Goal: Task Accomplishment & Management: Use online tool/utility

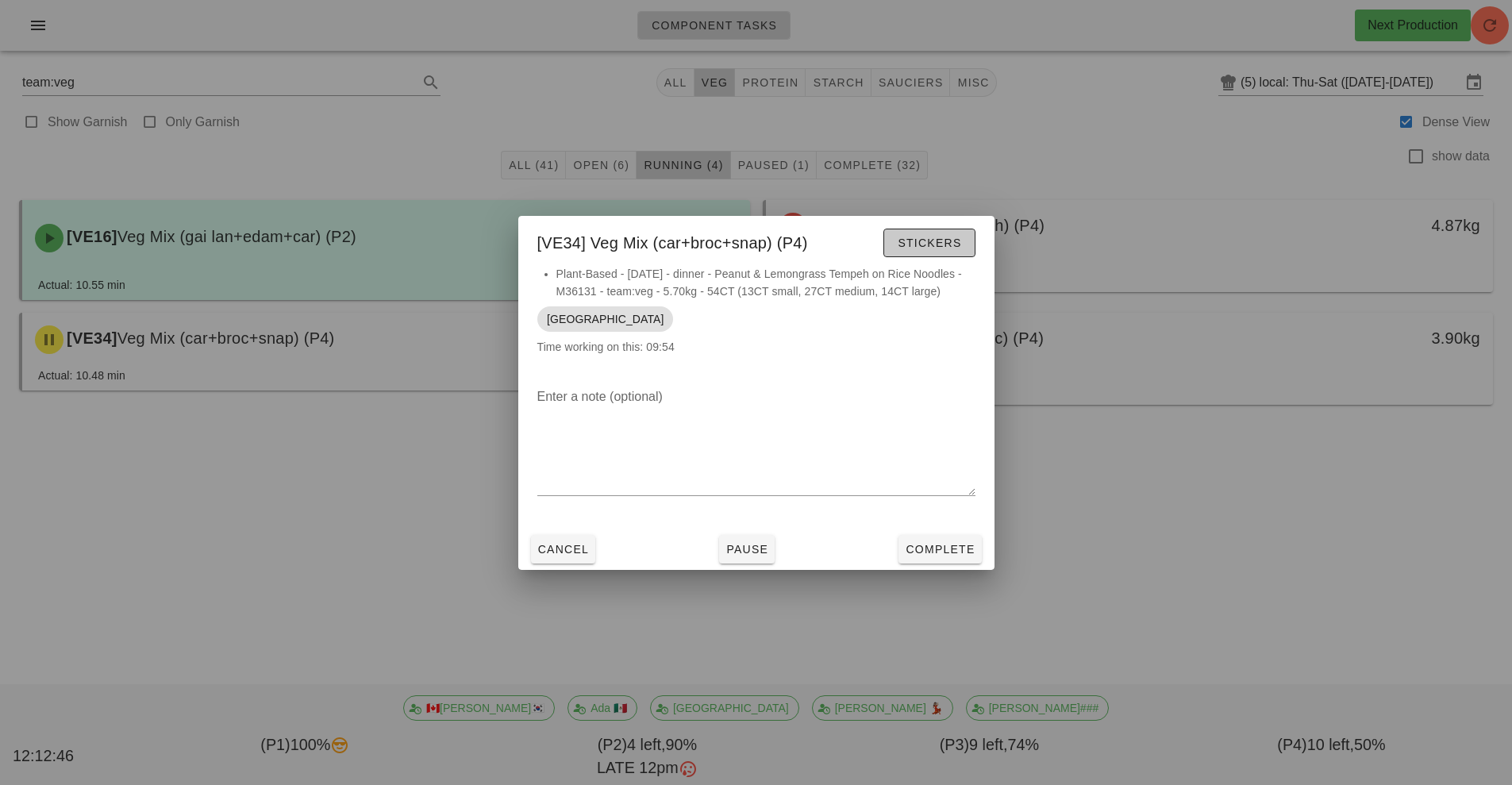
click at [953, 236] on span "Stickers" at bounding box center [928, 242] width 64 height 12
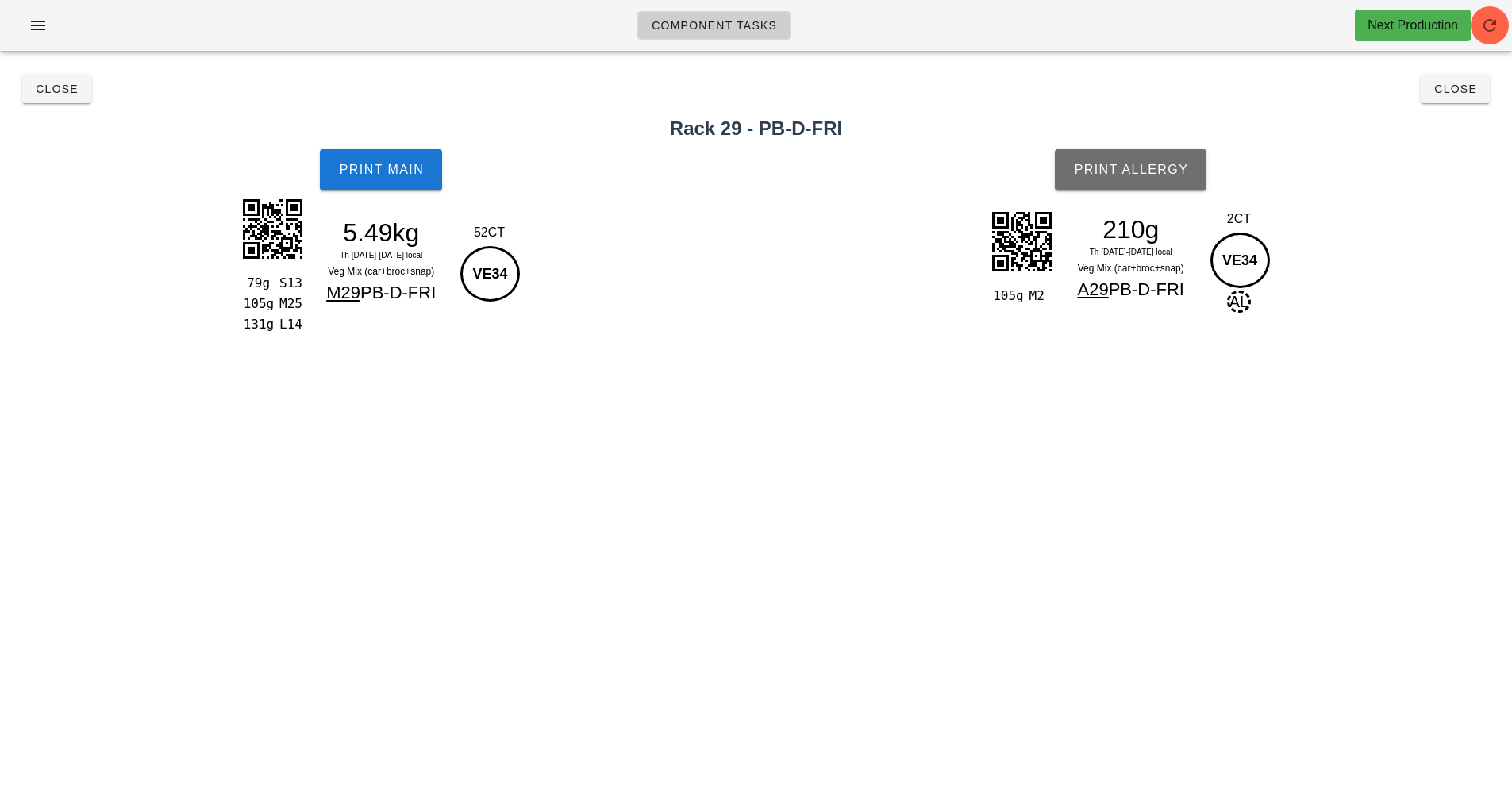
click at [1145, 168] on span "Print Allergy" at bounding box center [1131, 169] width 115 height 14
click at [1471, 30] on span "button" at bounding box center [1490, 26] width 38 height 19
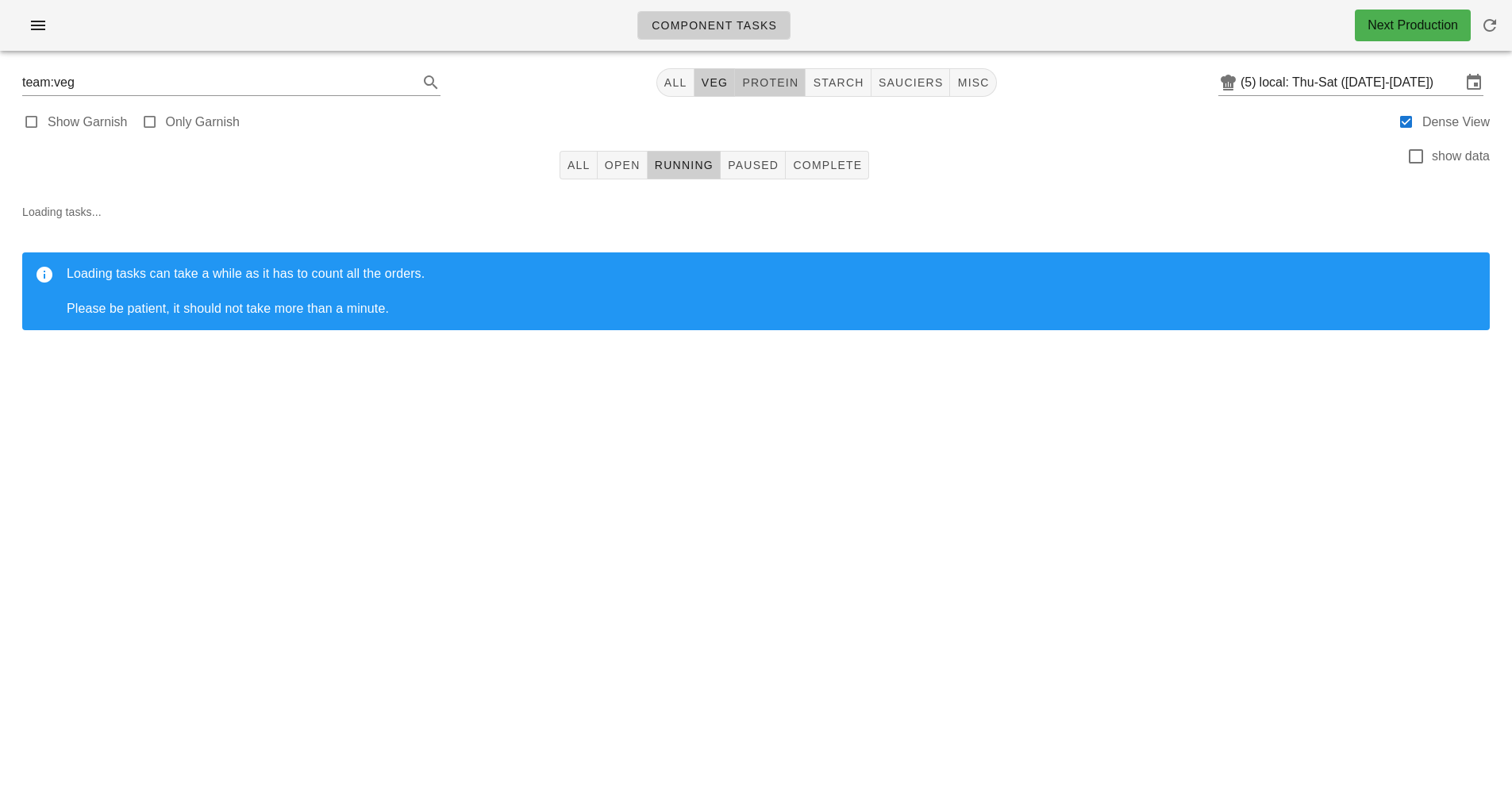
click at [780, 91] on button "protein" at bounding box center [770, 82] width 71 height 29
click at [580, 165] on span "All" at bounding box center [578, 164] width 24 height 12
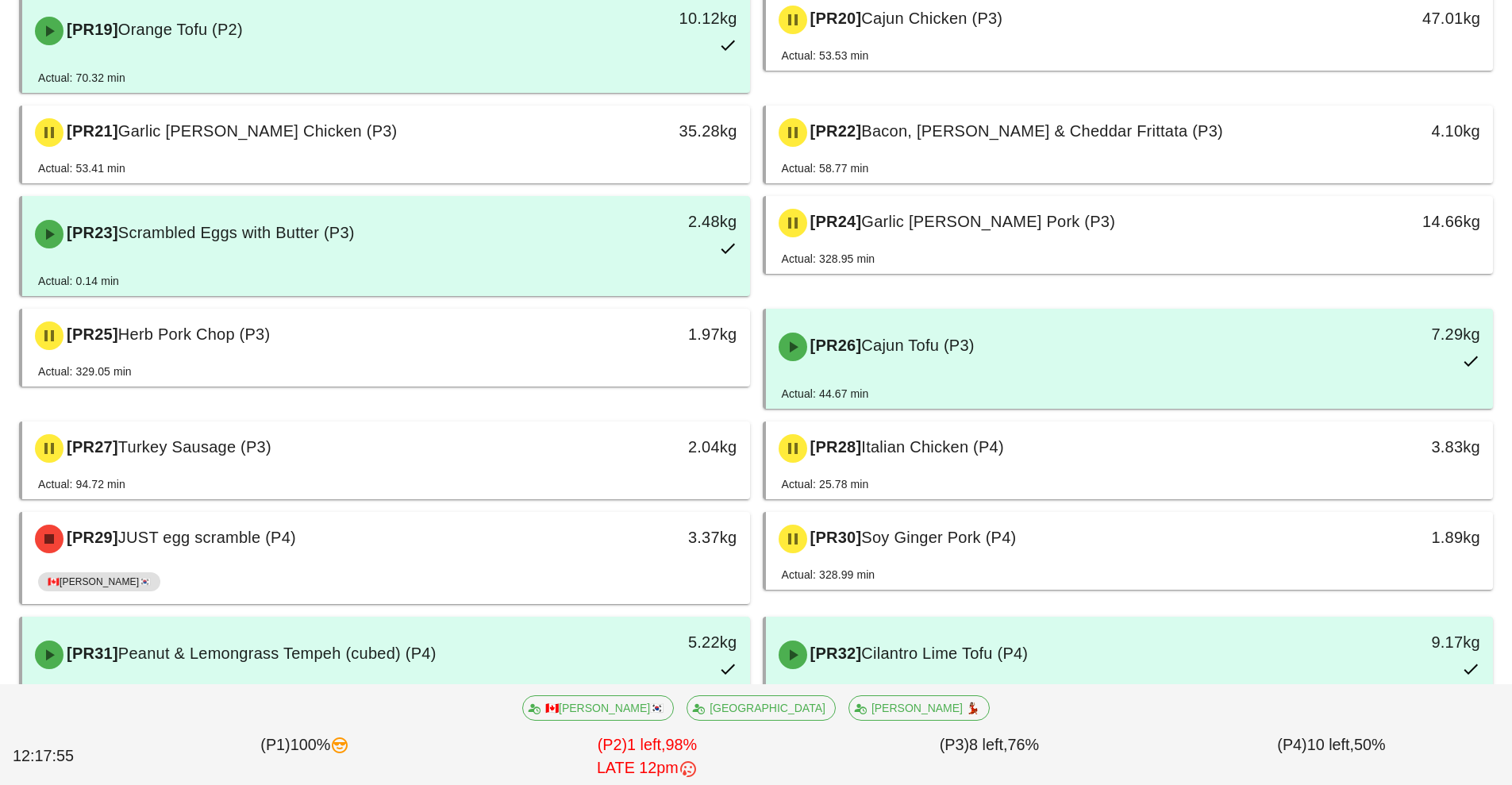
scroll to position [1268, 0]
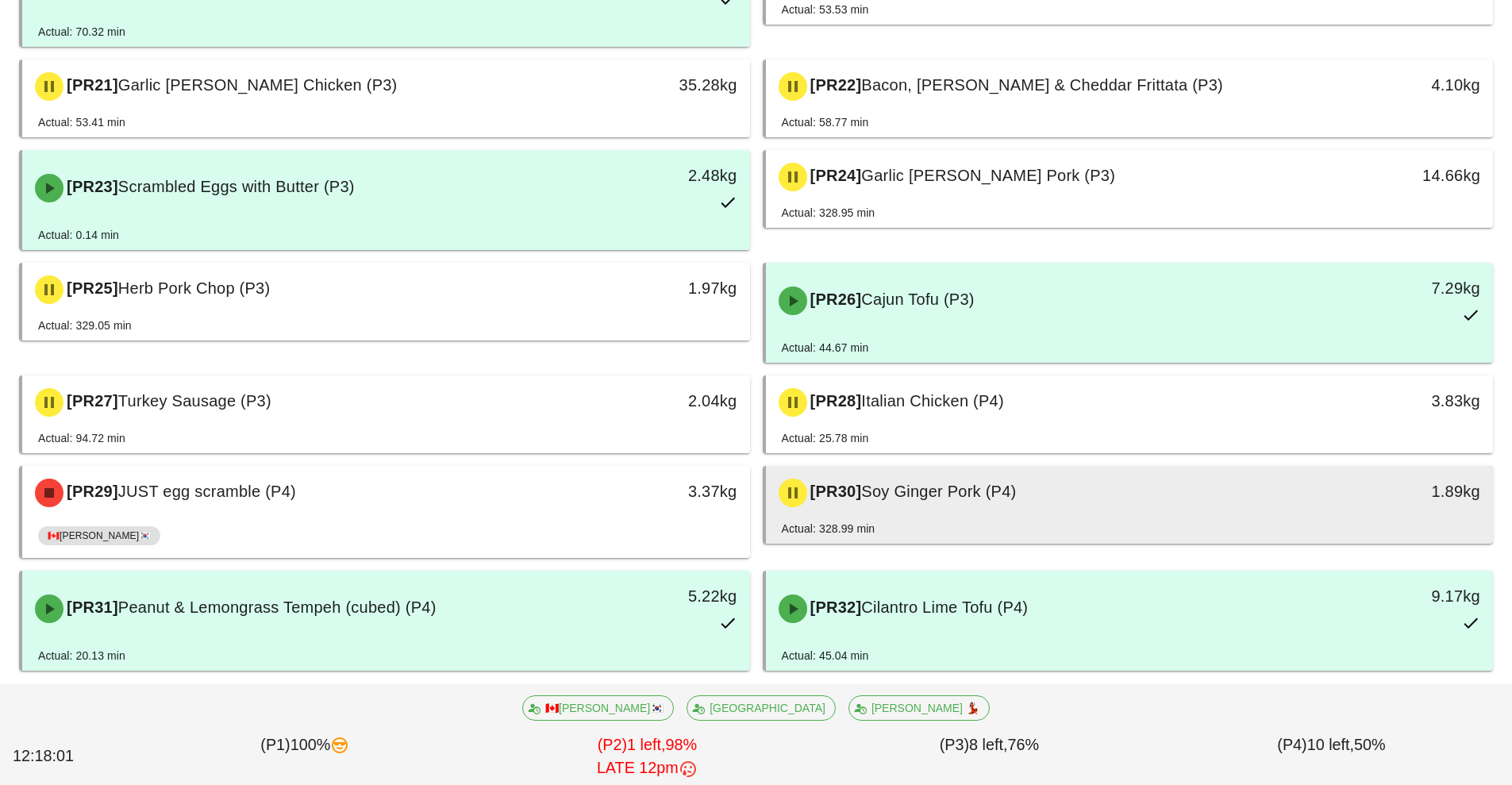
click at [980, 504] on div "[PR30] Soy Ginger Pork (P4)" at bounding box center [1040, 493] width 541 height 48
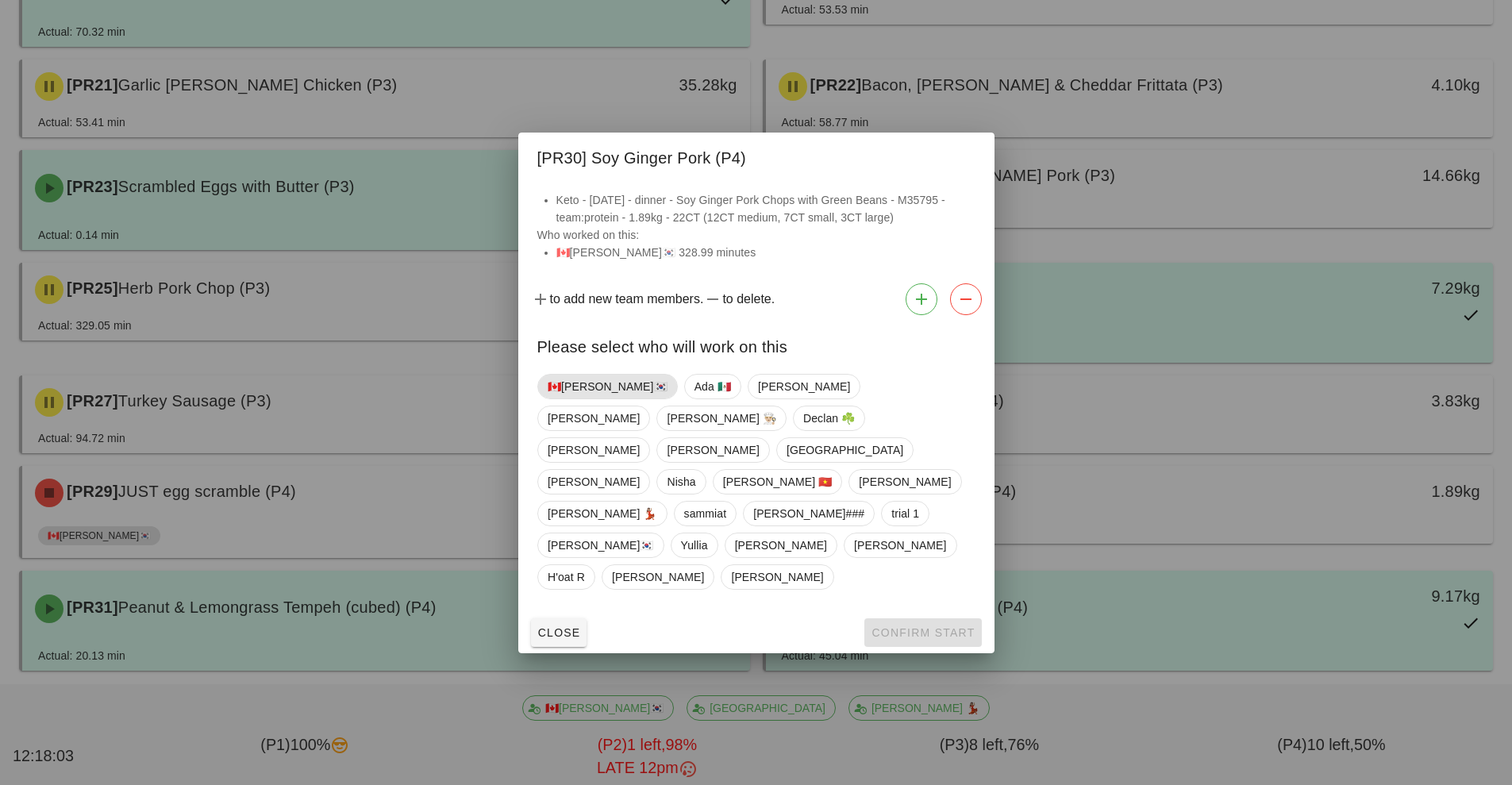
click at [569, 399] on span "🇨🇦[PERSON_NAME]🇰🇷" at bounding box center [607, 386] width 119 height 24
click at [940, 619] on button "Confirm Start" at bounding box center [922, 633] width 117 height 29
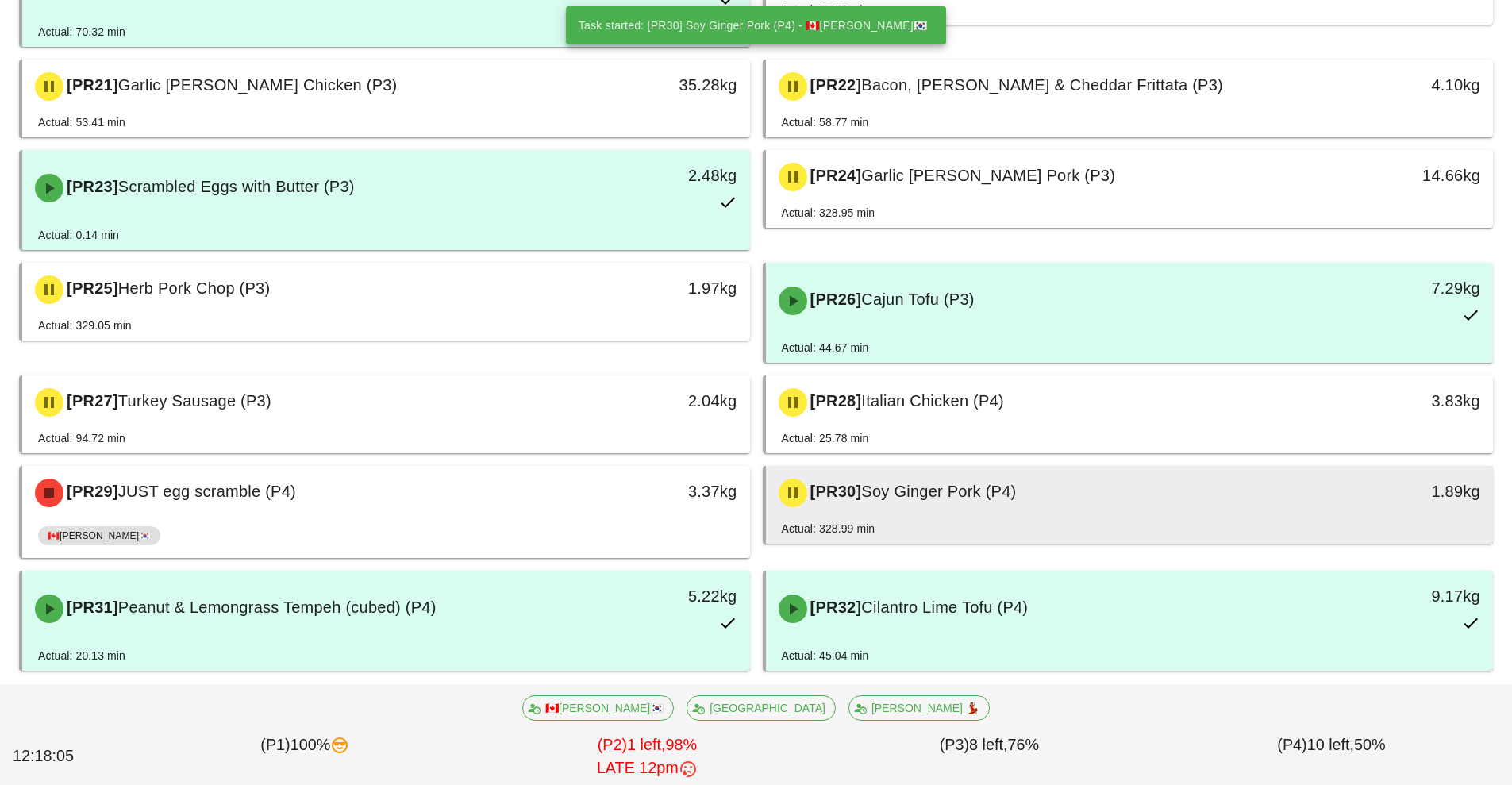
click at [987, 527] on div "Actual: 328.99 min" at bounding box center [1130, 532] width 696 height 24
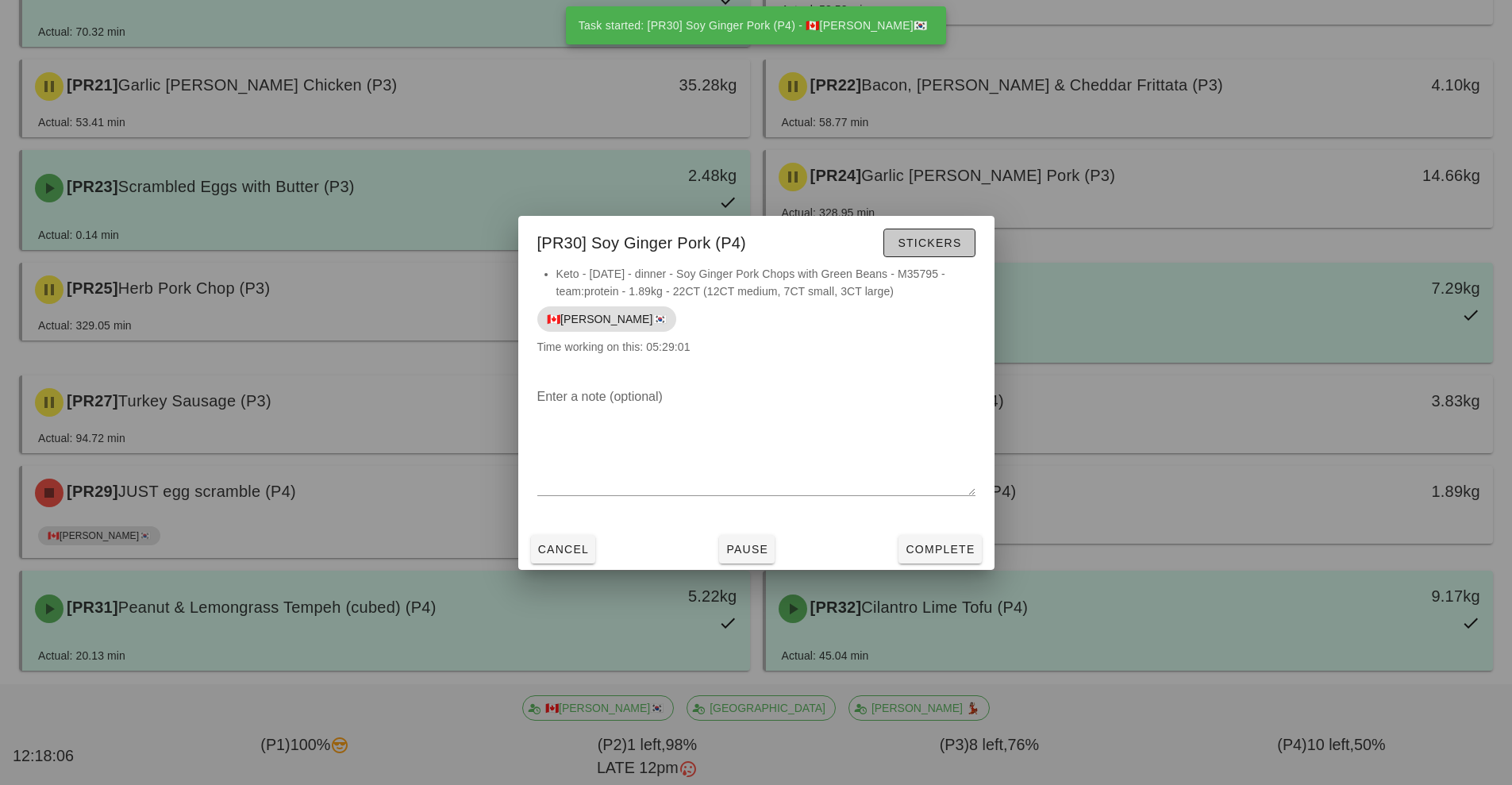
click at [938, 239] on span "Stickers" at bounding box center [928, 242] width 64 height 12
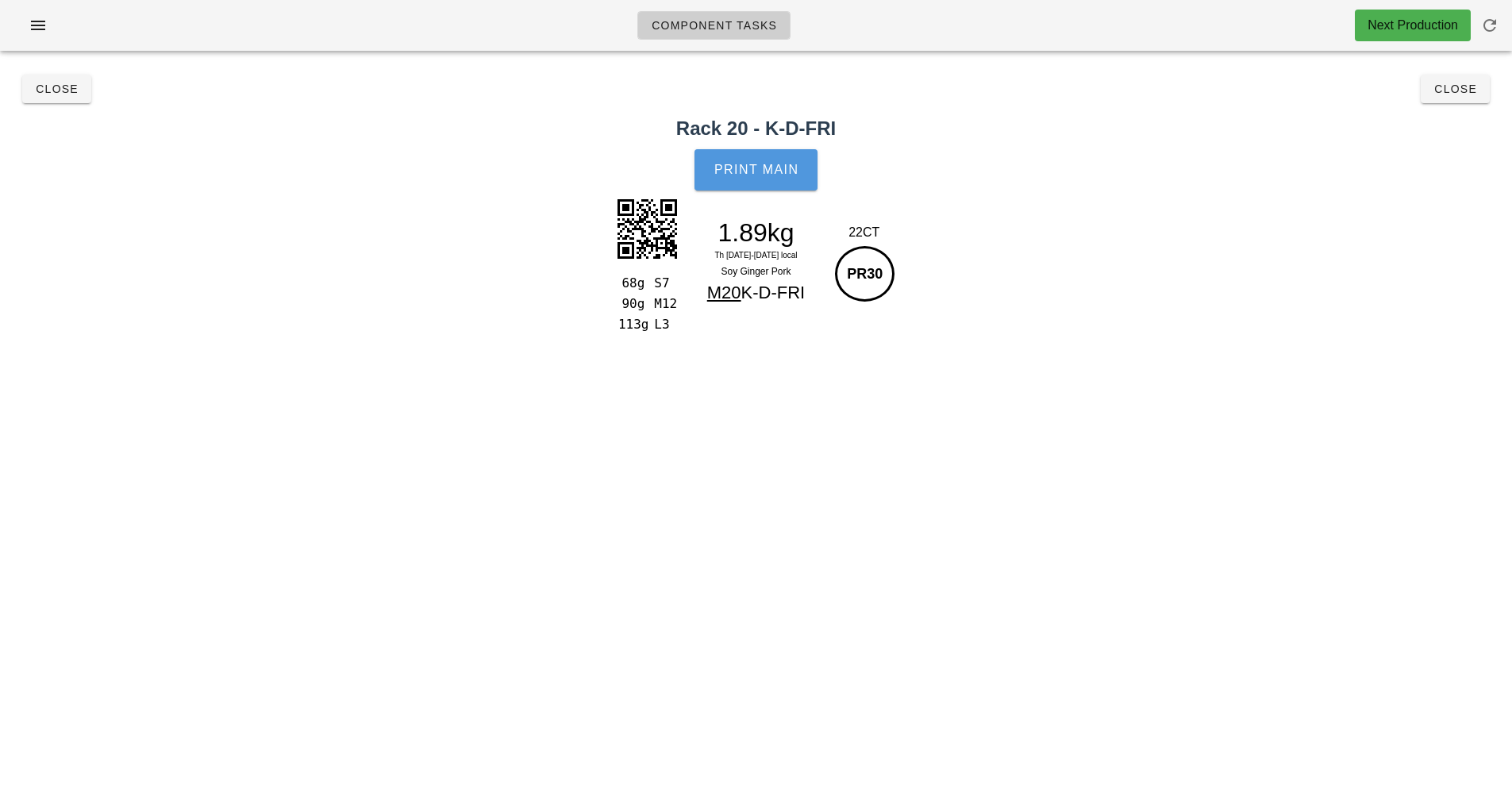
click at [803, 188] on button "Print Main" at bounding box center [756, 169] width 122 height 41
click at [779, 188] on div "Print Main" at bounding box center [756, 169] width 1512 height 60
click at [766, 186] on button "Print Main" at bounding box center [756, 169] width 122 height 41
click at [798, 177] on div "Print Main" at bounding box center [756, 169] width 1512 height 60
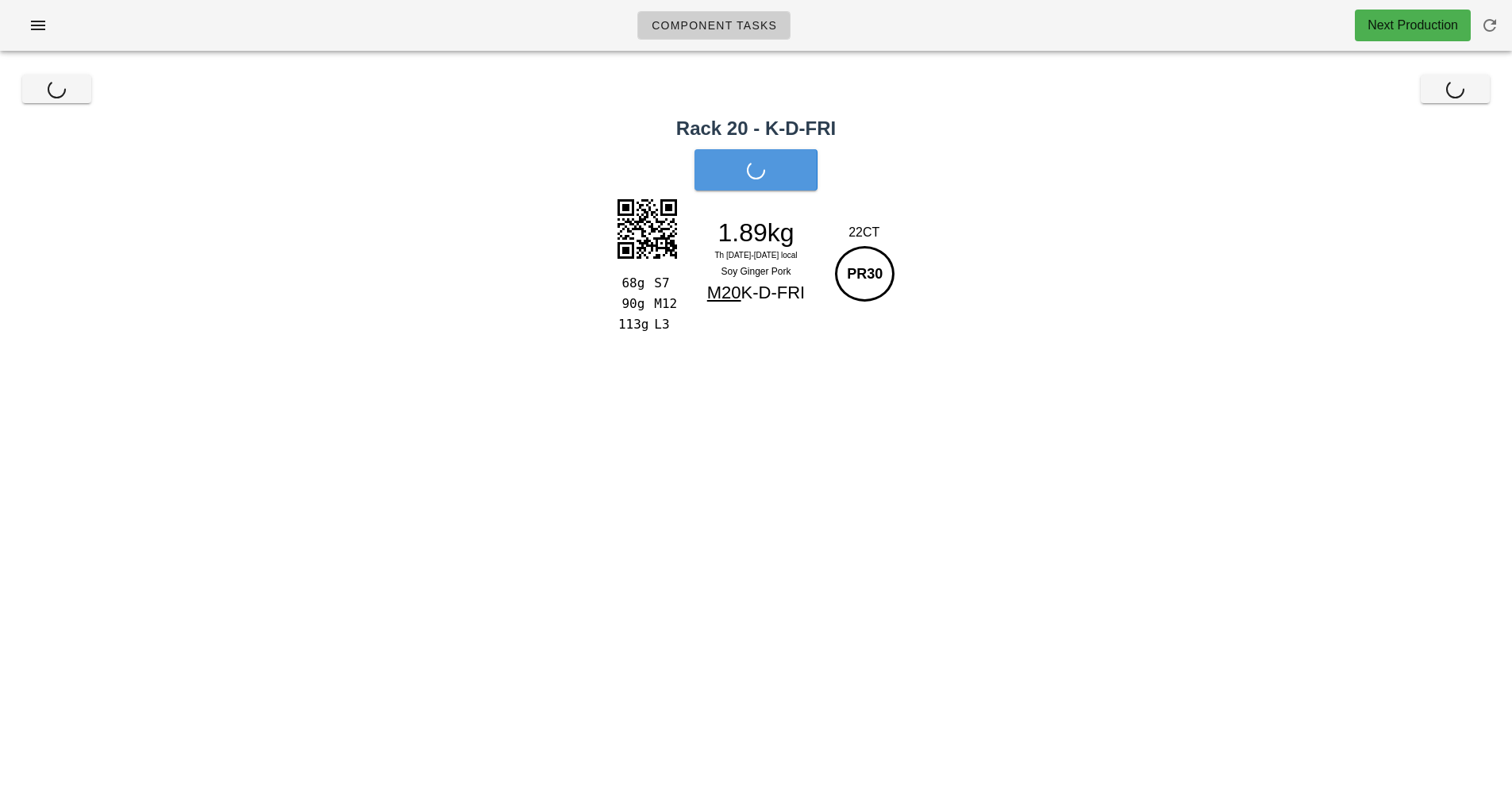
click at [786, 185] on div "Print Main" at bounding box center [756, 169] width 1512 height 60
click at [786, 185] on button "Print Main" at bounding box center [756, 169] width 122 height 41
click at [797, 179] on div "Print Main" at bounding box center [756, 169] width 1512 height 60
click at [764, 185] on div "Print Main" at bounding box center [756, 169] width 1512 height 60
click at [807, 183] on div "Print Main" at bounding box center [756, 169] width 1512 height 60
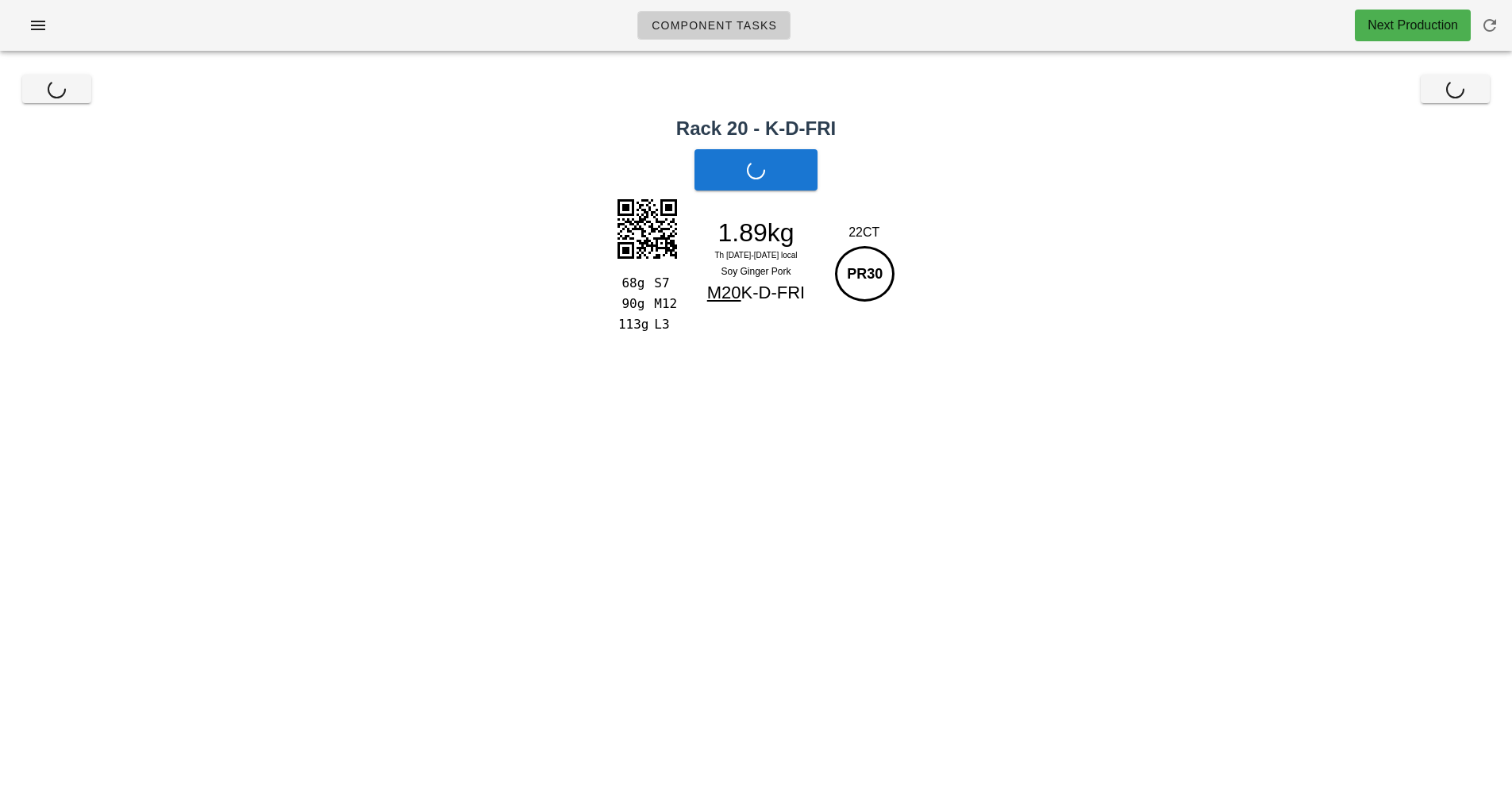
click at [786, 194] on div "68g S7 90g M12 113g L3 1.89kg Th 25-Sa 27 Sep local Soy Ginger Pork M20 K-D-FRI…" at bounding box center [755, 263] width 288 height 139
click at [78, 76] on button "Close" at bounding box center [56, 89] width 69 height 29
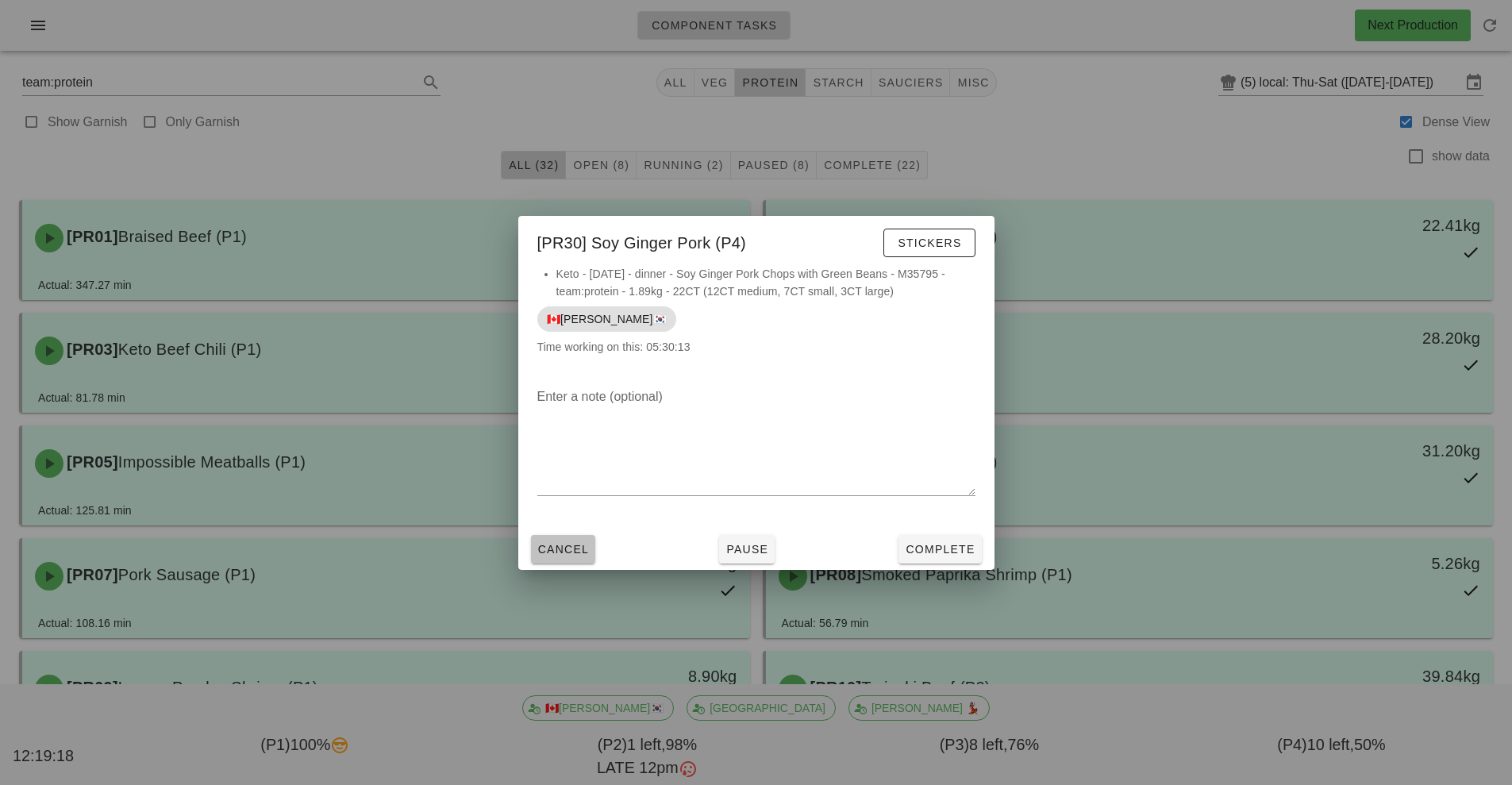
click at [555, 558] on button "Cancel" at bounding box center [564, 550] width 65 height 29
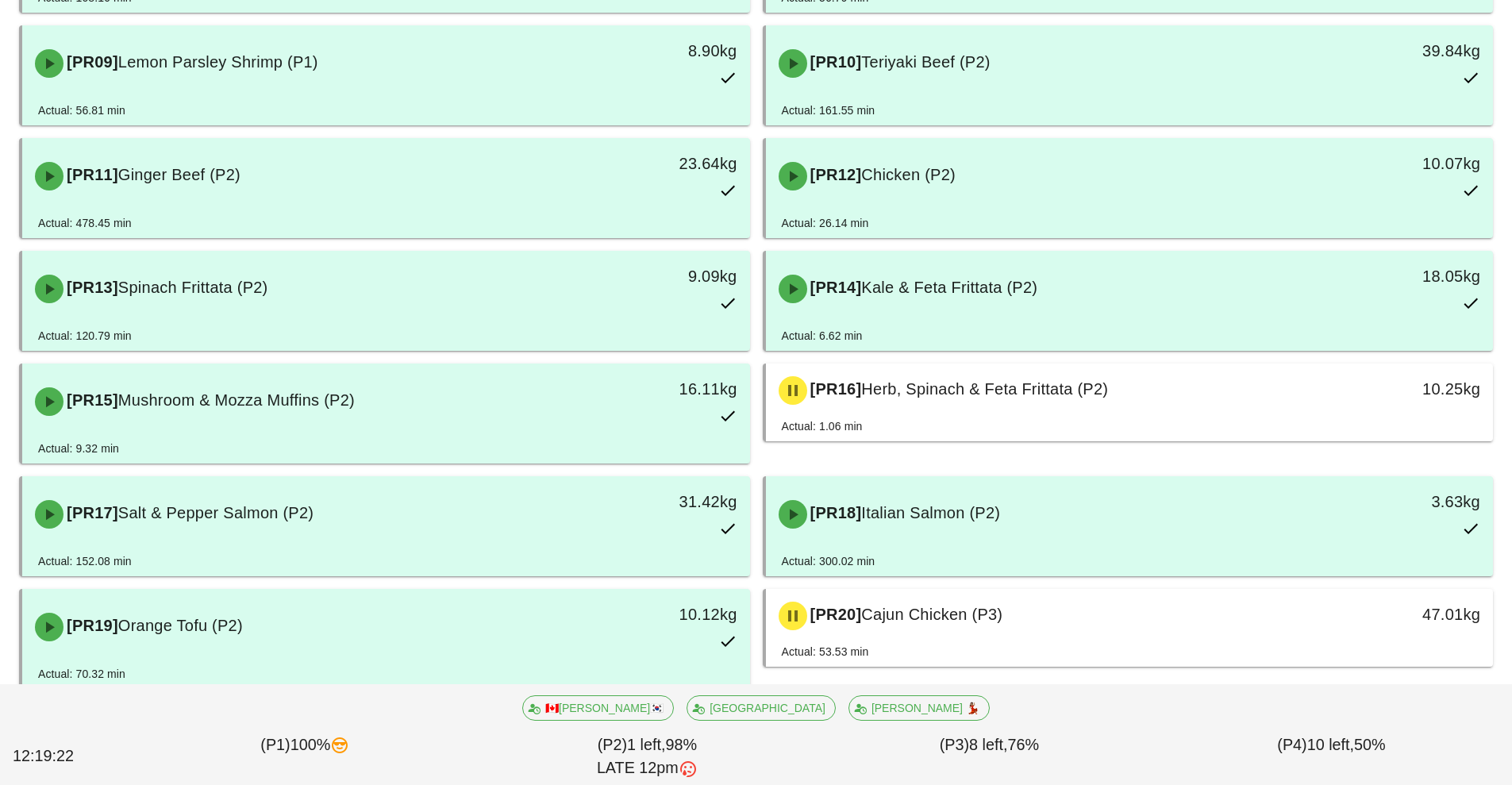
scroll to position [629, 0]
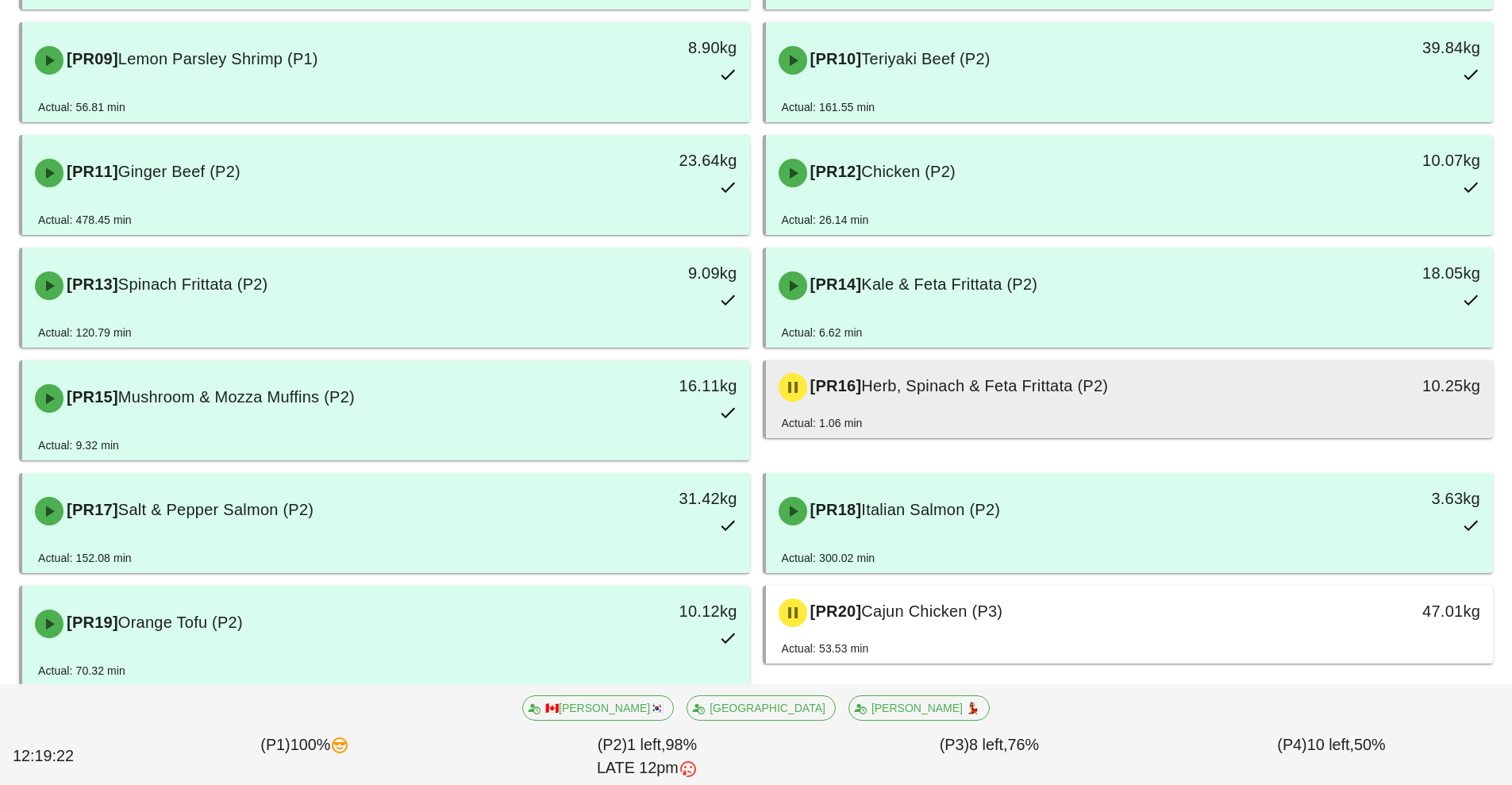
click at [1013, 390] on span "Herb, Spinach & Feta Frittata (P2)" at bounding box center [984, 385] width 247 height 17
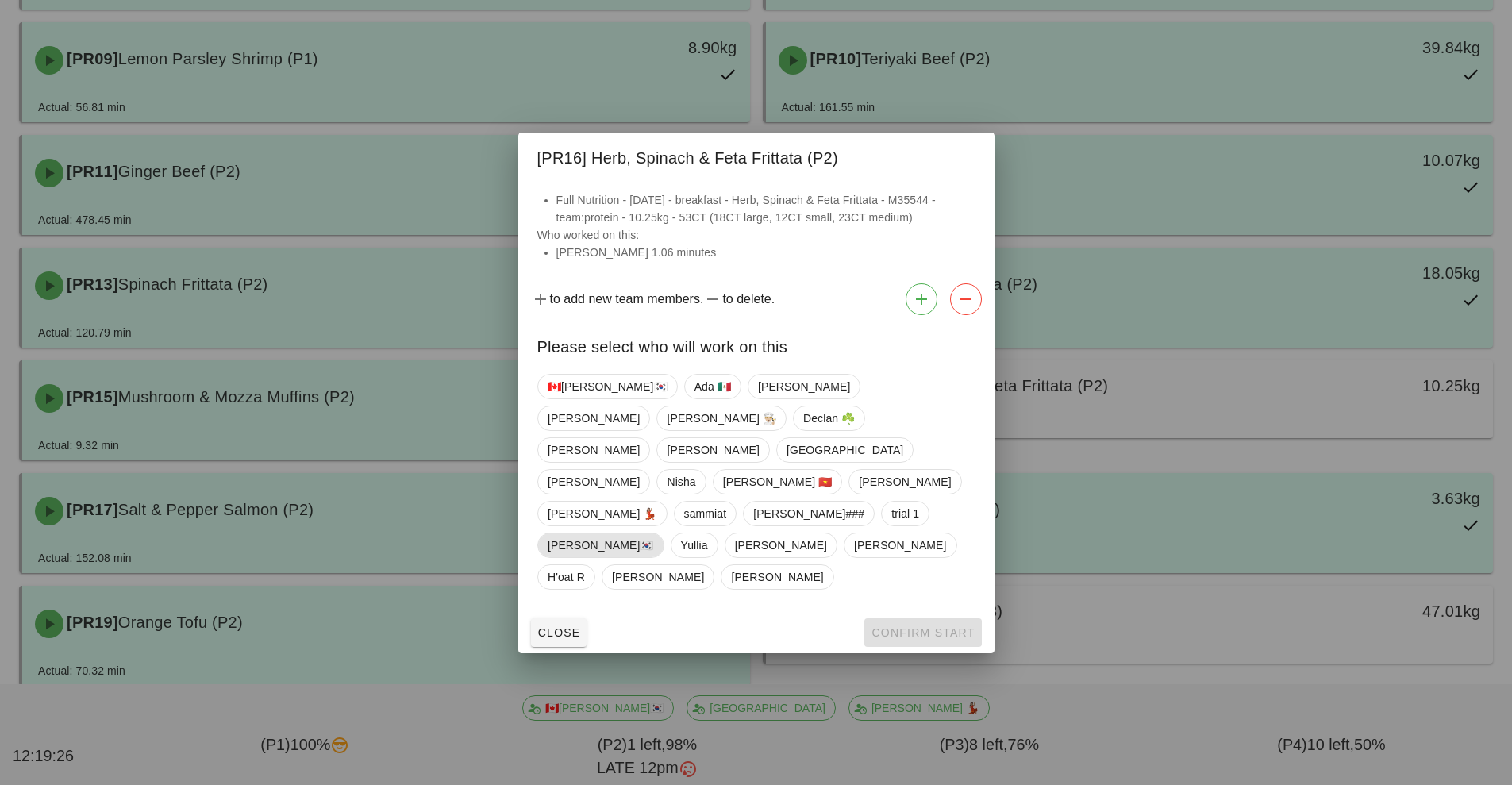
click at [654, 534] on span "[PERSON_NAME]🇰🇷" at bounding box center [600, 545] width 106 height 24
click at [935, 626] on span "Confirm Start" at bounding box center [922, 632] width 104 height 12
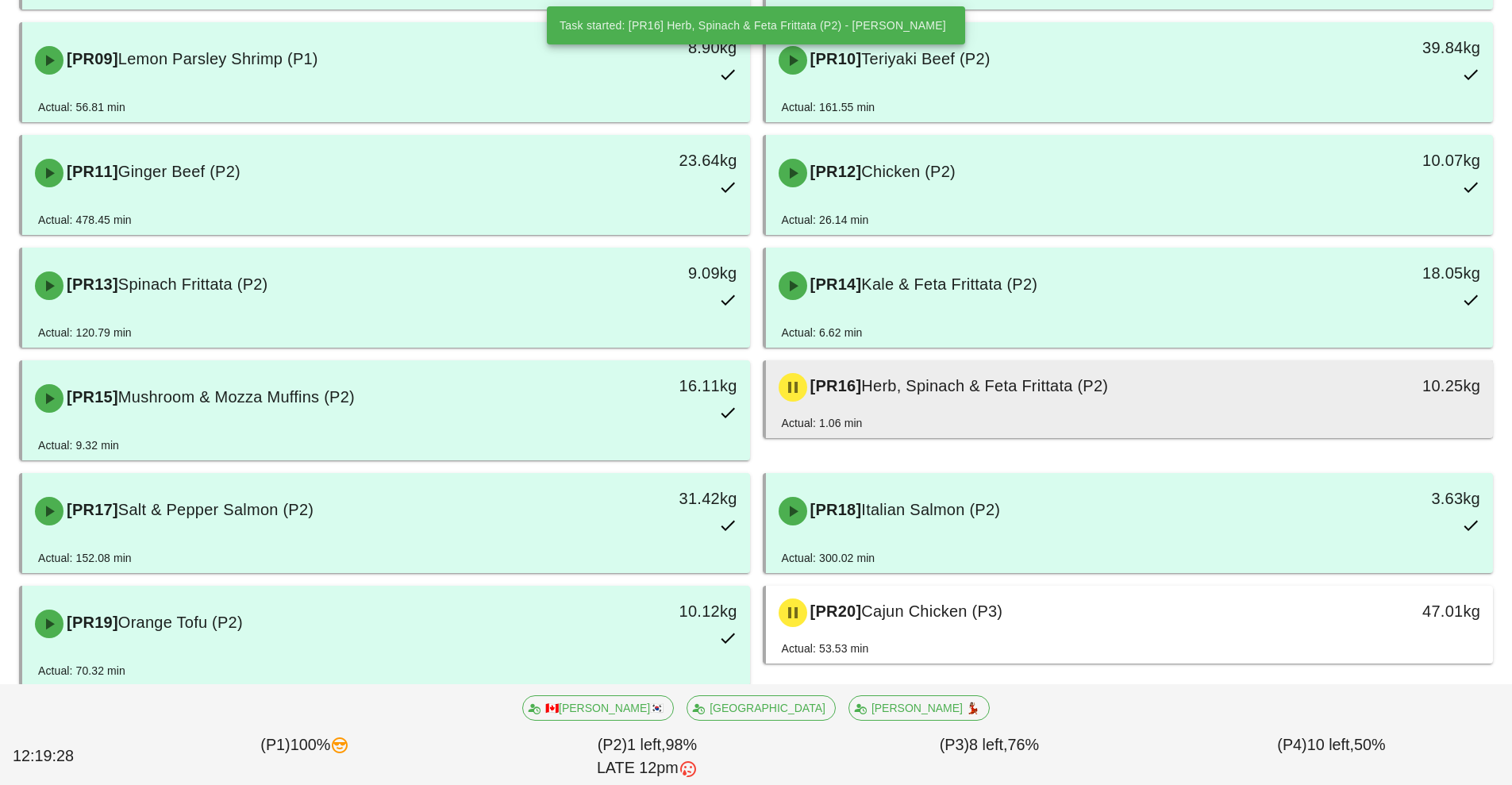
click at [1053, 396] on div "[PR16] Herb, Spinach & Feta Frittata (P2)" at bounding box center [1040, 387] width 541 height 48
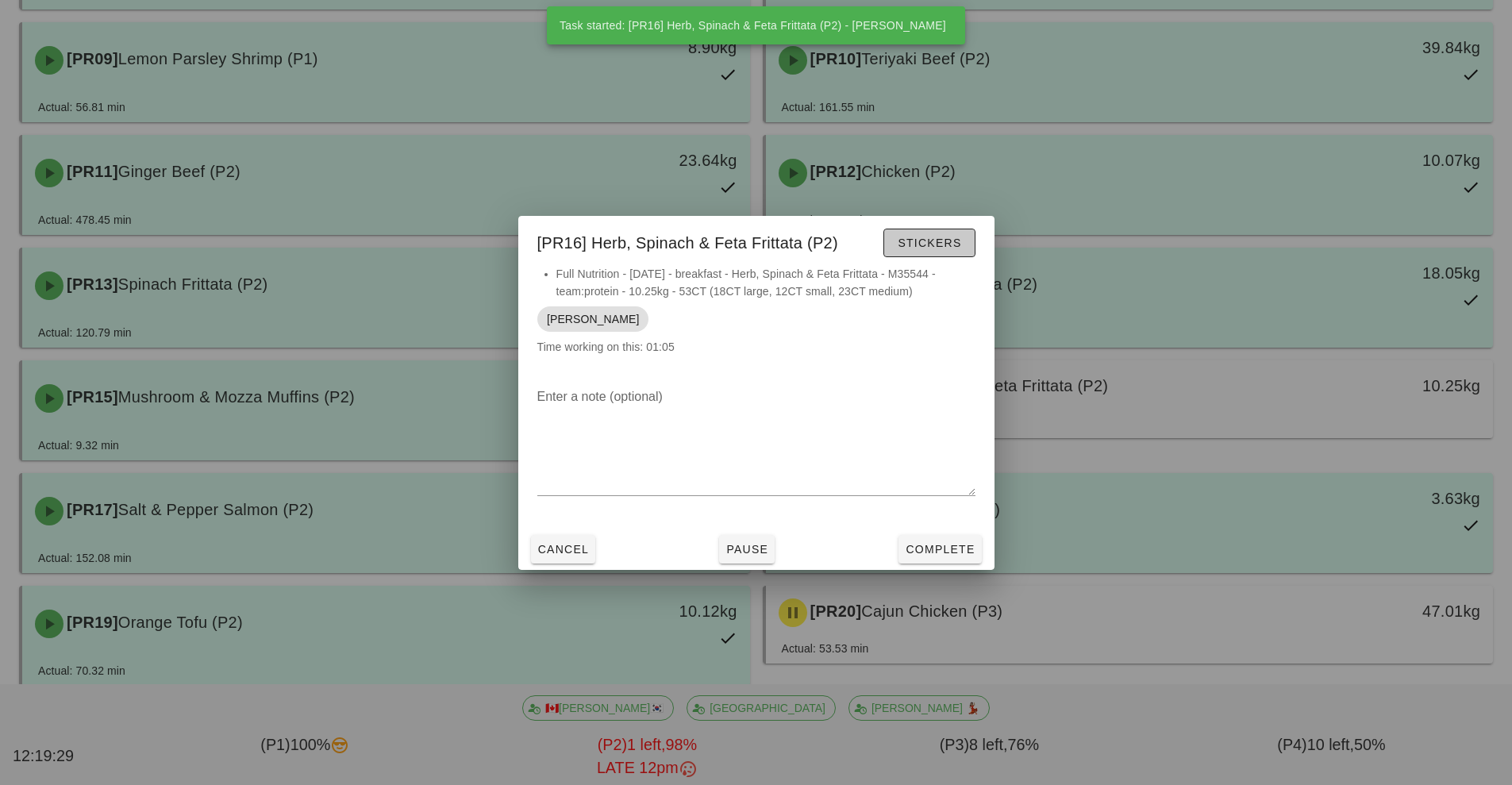
click at [943, 239] on span "Stickers" at bounding box center [928, 242] width 64 height 12
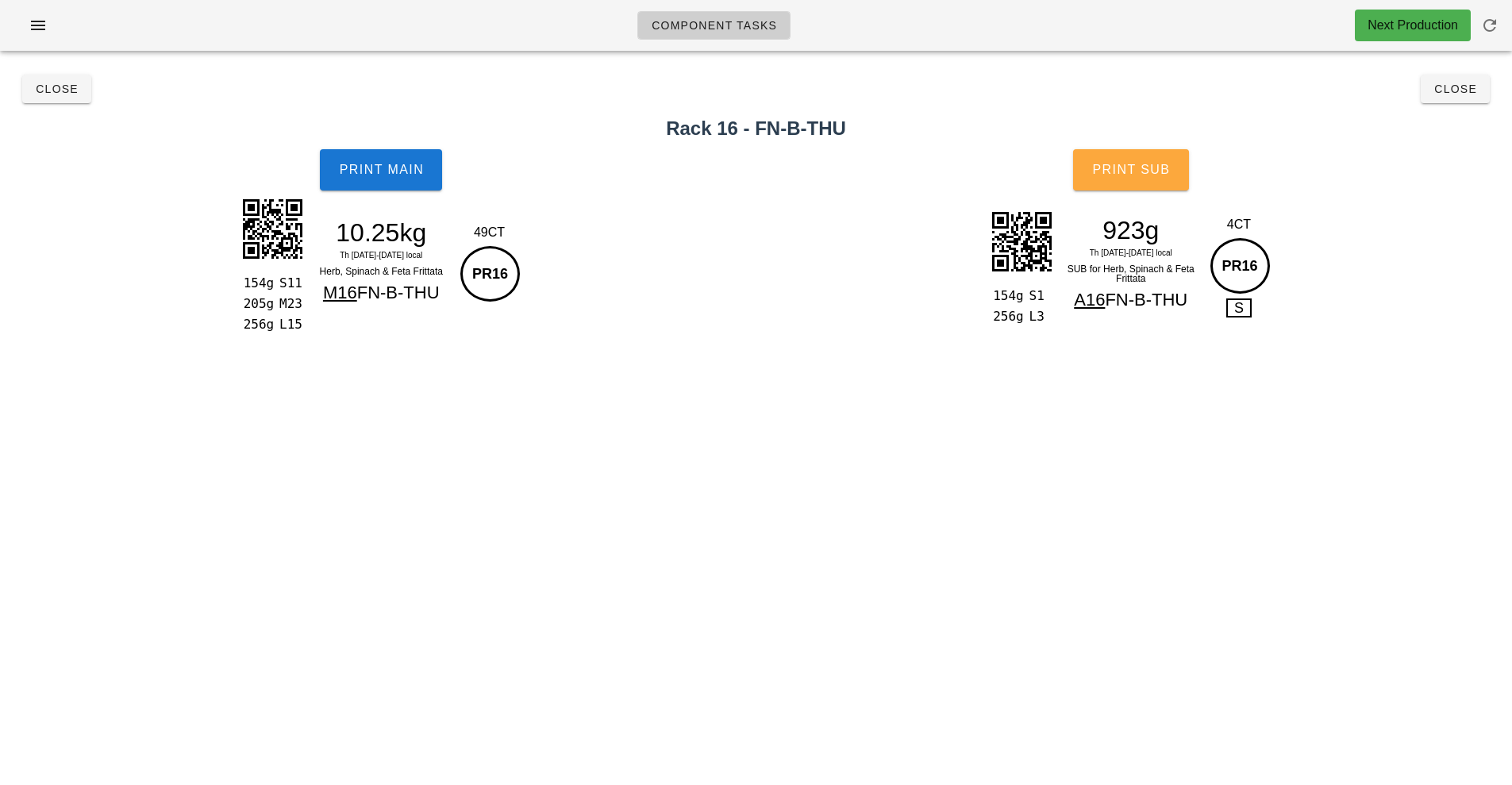
click at [1160, 168] on span "Print Sub" at bounding box center [1131, 169] width 78 height 14
click at [387, 188] on button "Print Main" at bounding box center [381, 169] width 122 height 41
click at [351, 166] on span "Print Main" at bounding box center [381, 169] width 86 height 14
click at [367, 162] on button "Print Main" at bounding box center [381, 169] width 122 height 41
click at [54, 101] on button "Close" at bounding box center [56, 89] width 69 height 29
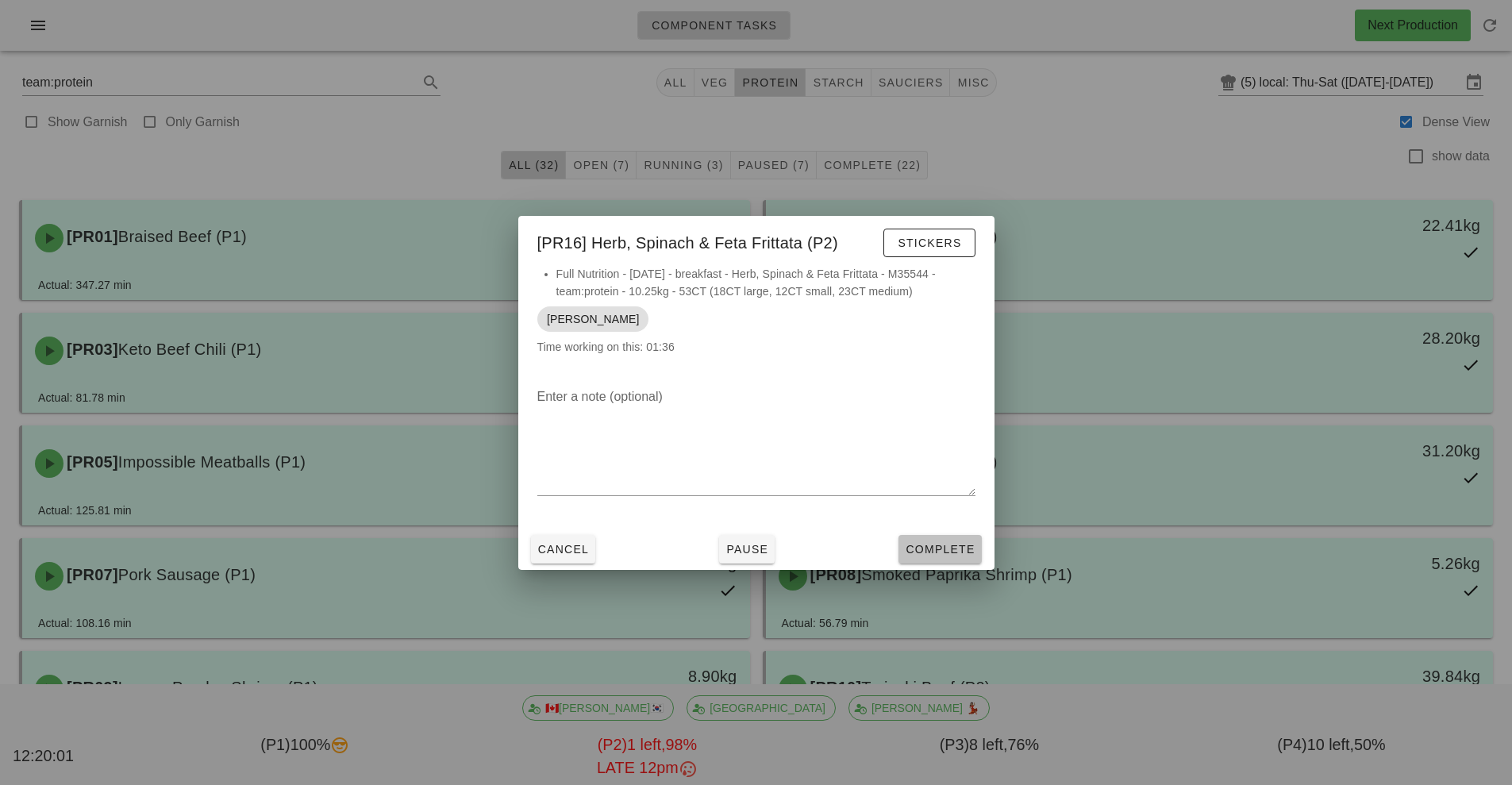
click at [938, 556] on span "Complete" at bounding box center [940, 549] width 70 height 12
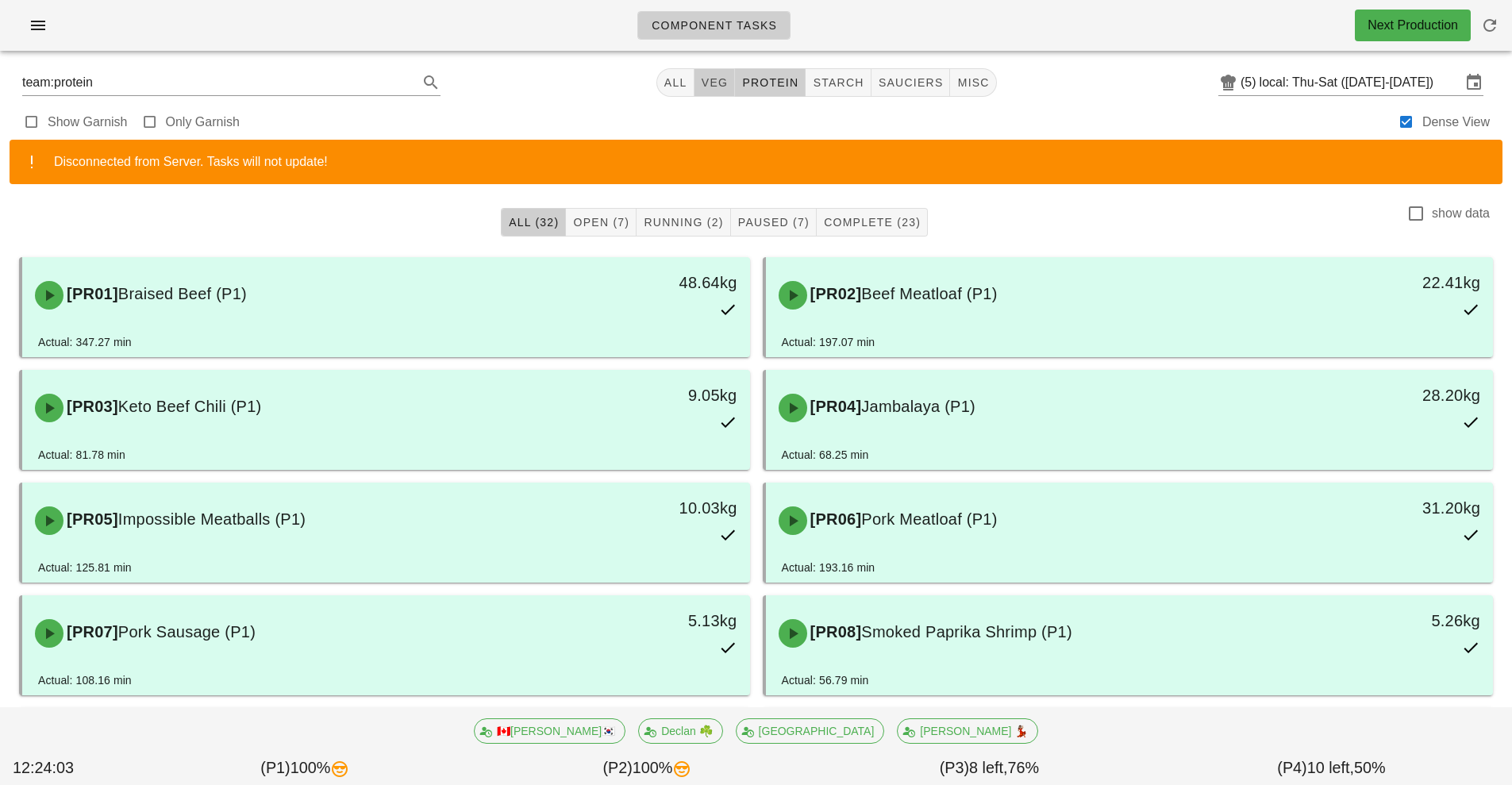
click at [729, 90] on button "veg" at bounding box center [715, 82] width 41 height 29
type input "team:veg"
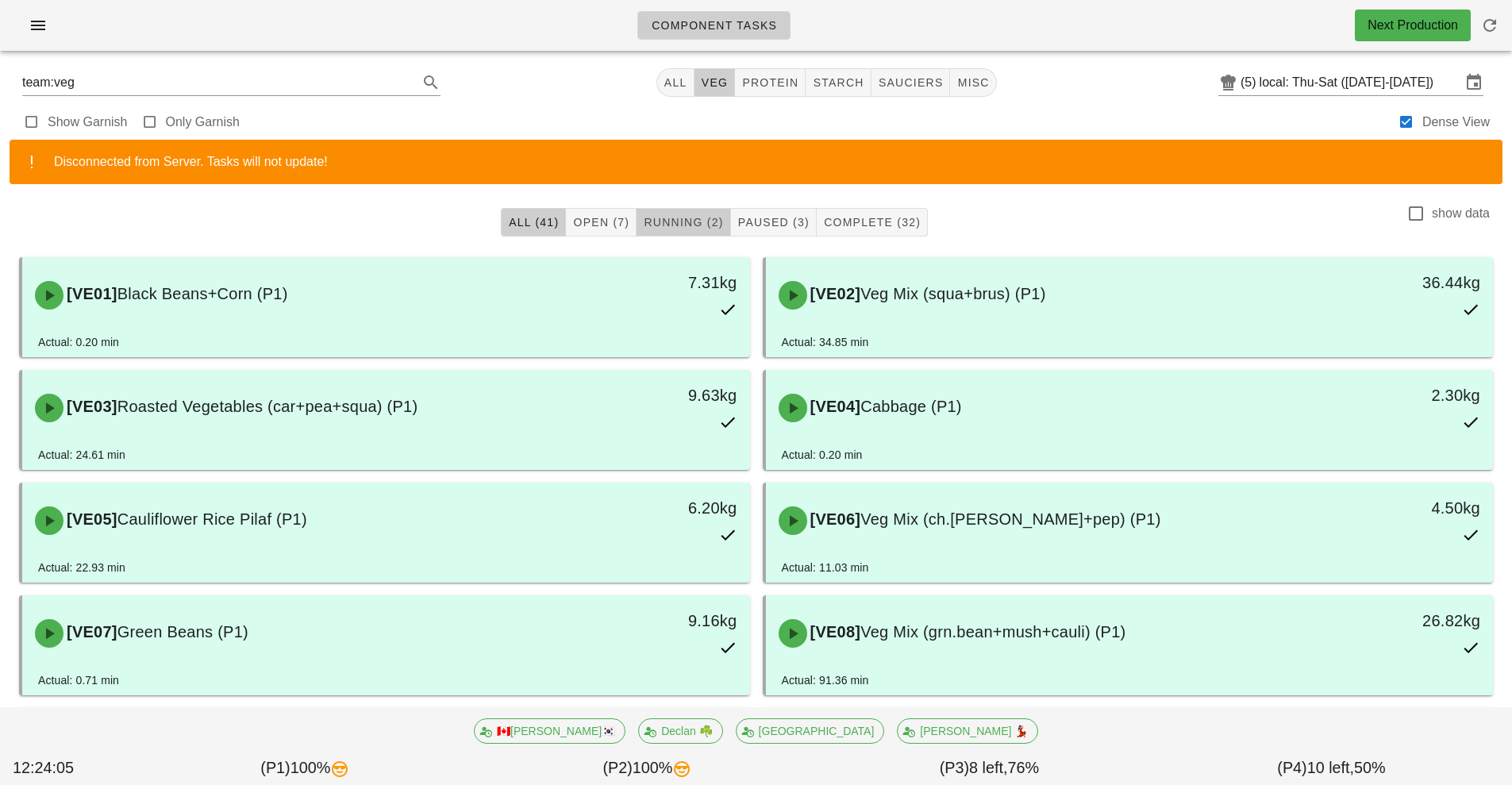
click at [692, 223] on span "Running (2)" at bounding box center [683, 222] width 80 height 12
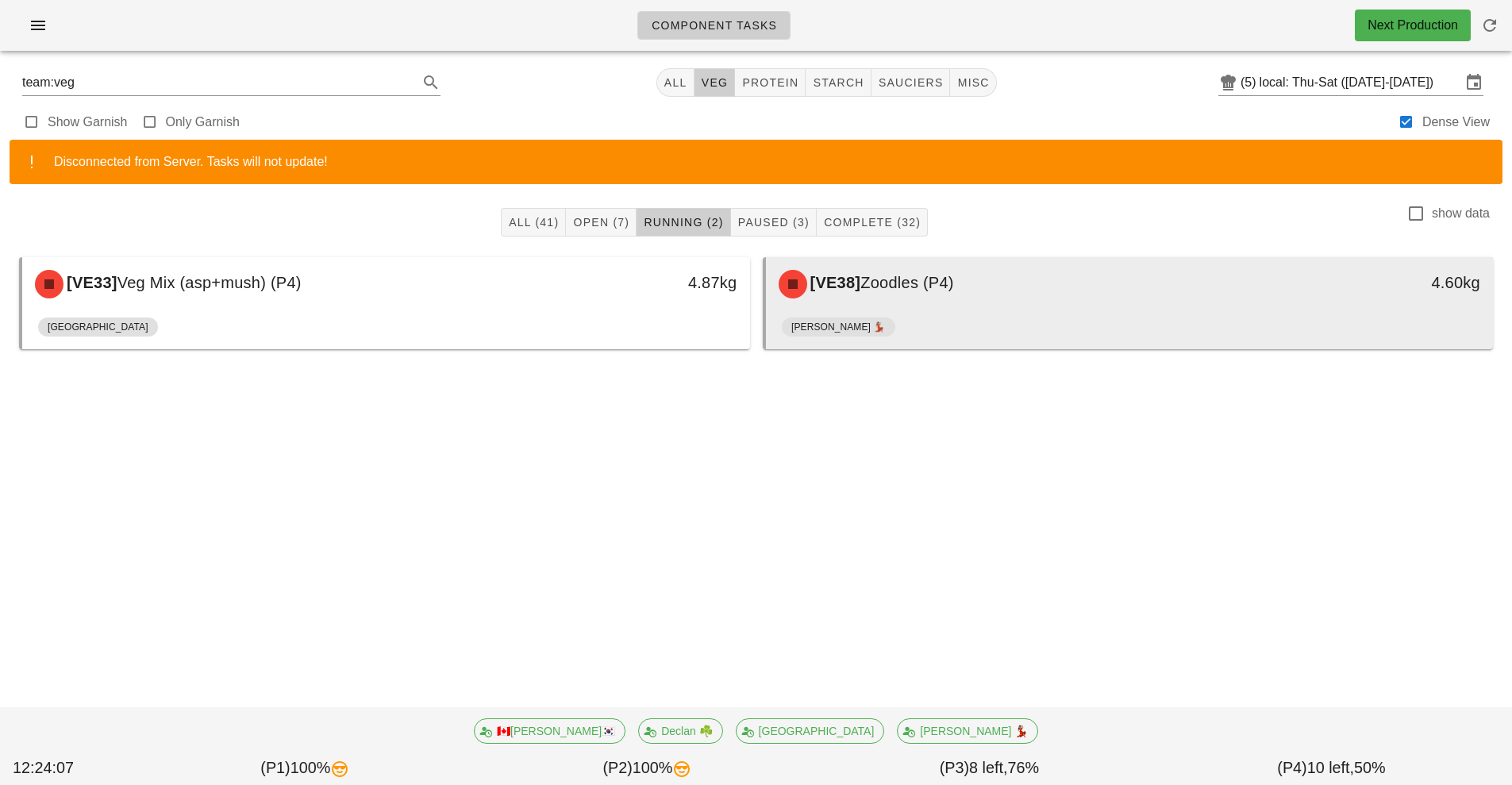
click at [948, 290] on span "Zoodles (P4)" at bounding box center [907, 283] width 94 height 17
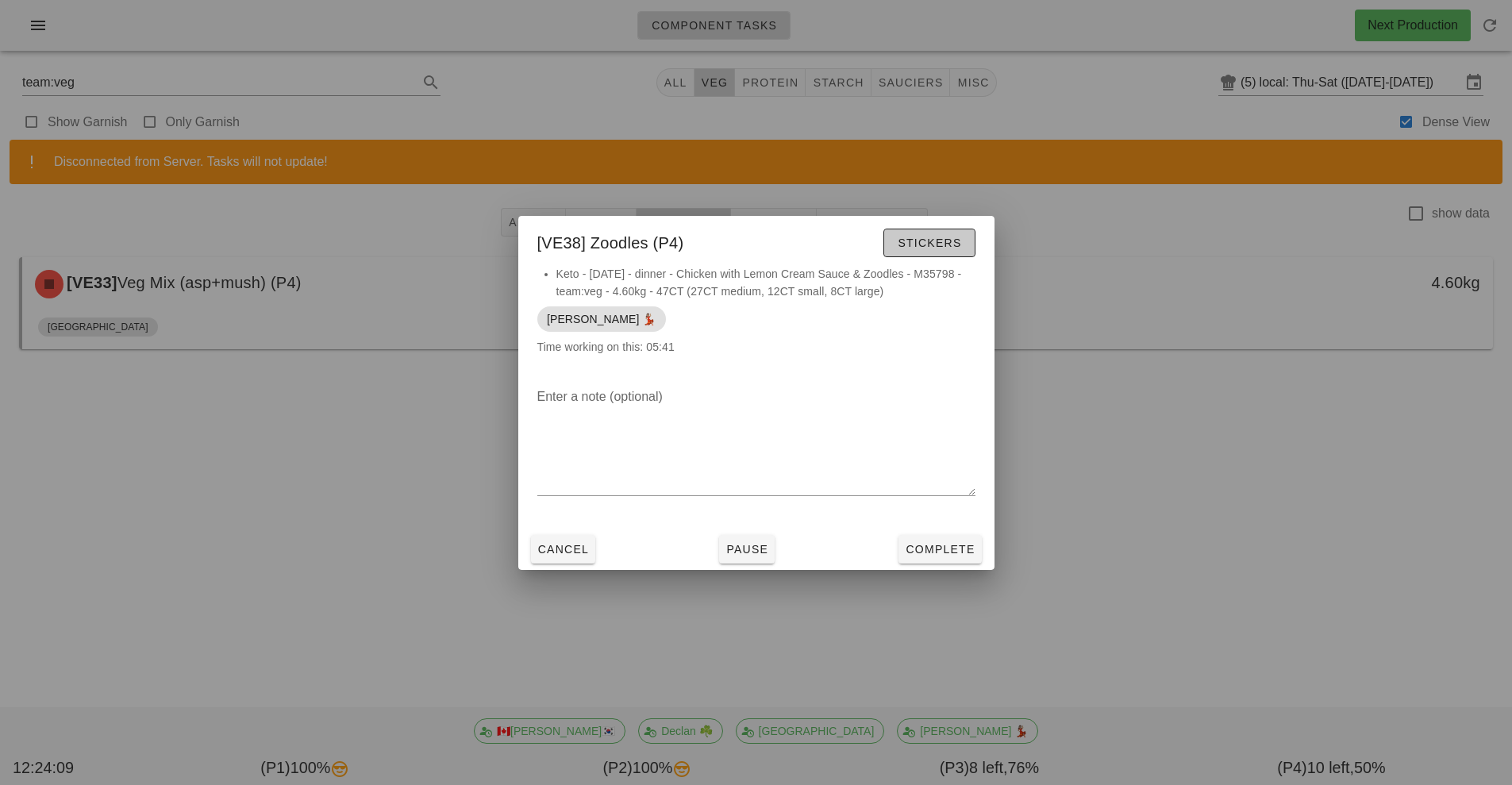
click at [935, 246] on span "Stickers" at bounding box center [928, 242] width 64 height 12
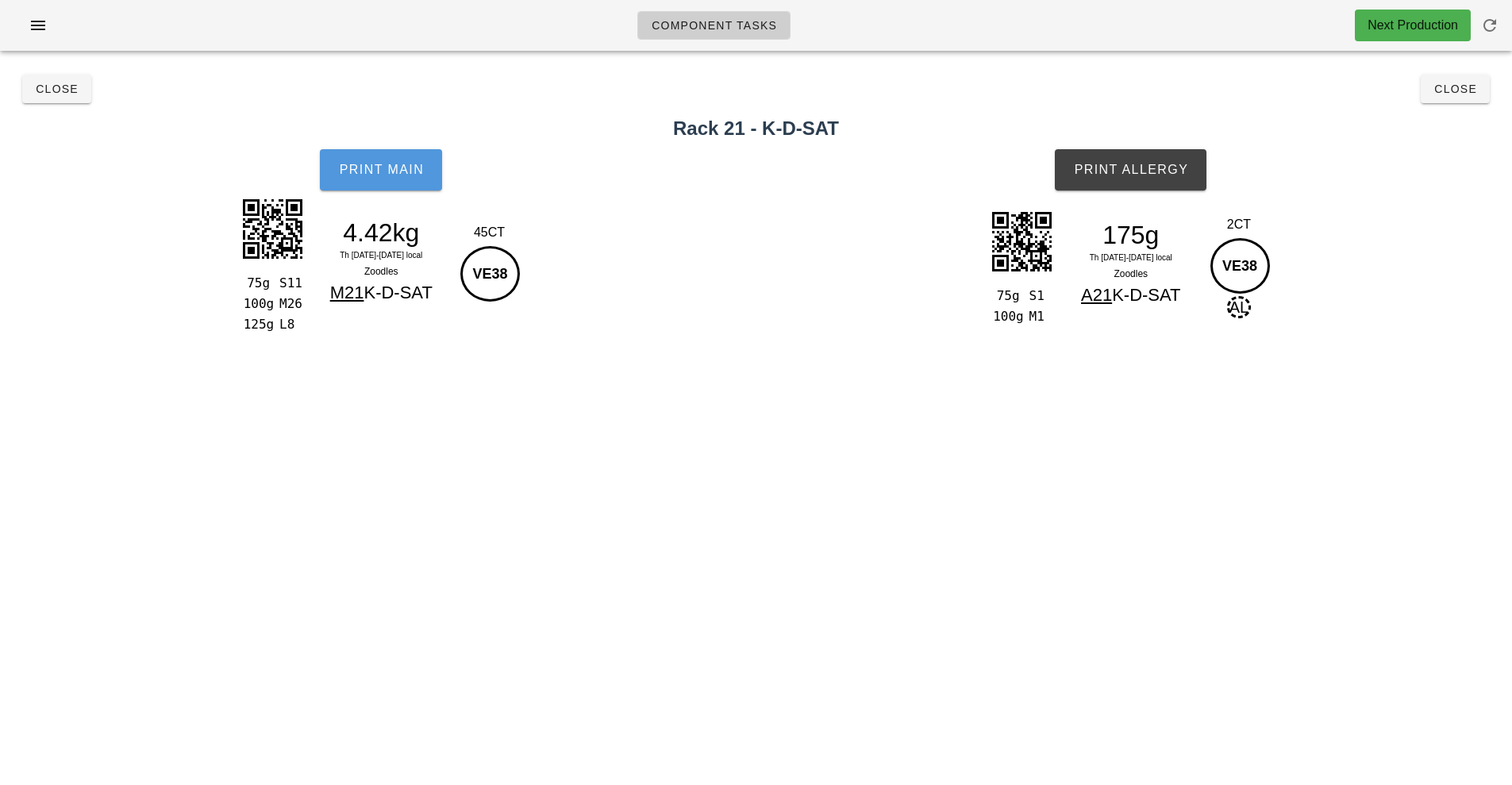
click at [367, 175] on span "Print Main" at bounding box center [381, 169] width 86 height 14
click at [1153, 155] on button "Print Allergy" at bounding box center [1131, 169] width 152 height 41
click at [1447, 99] on button "Close" at bounding box center [1456, 89] width 69 height 29
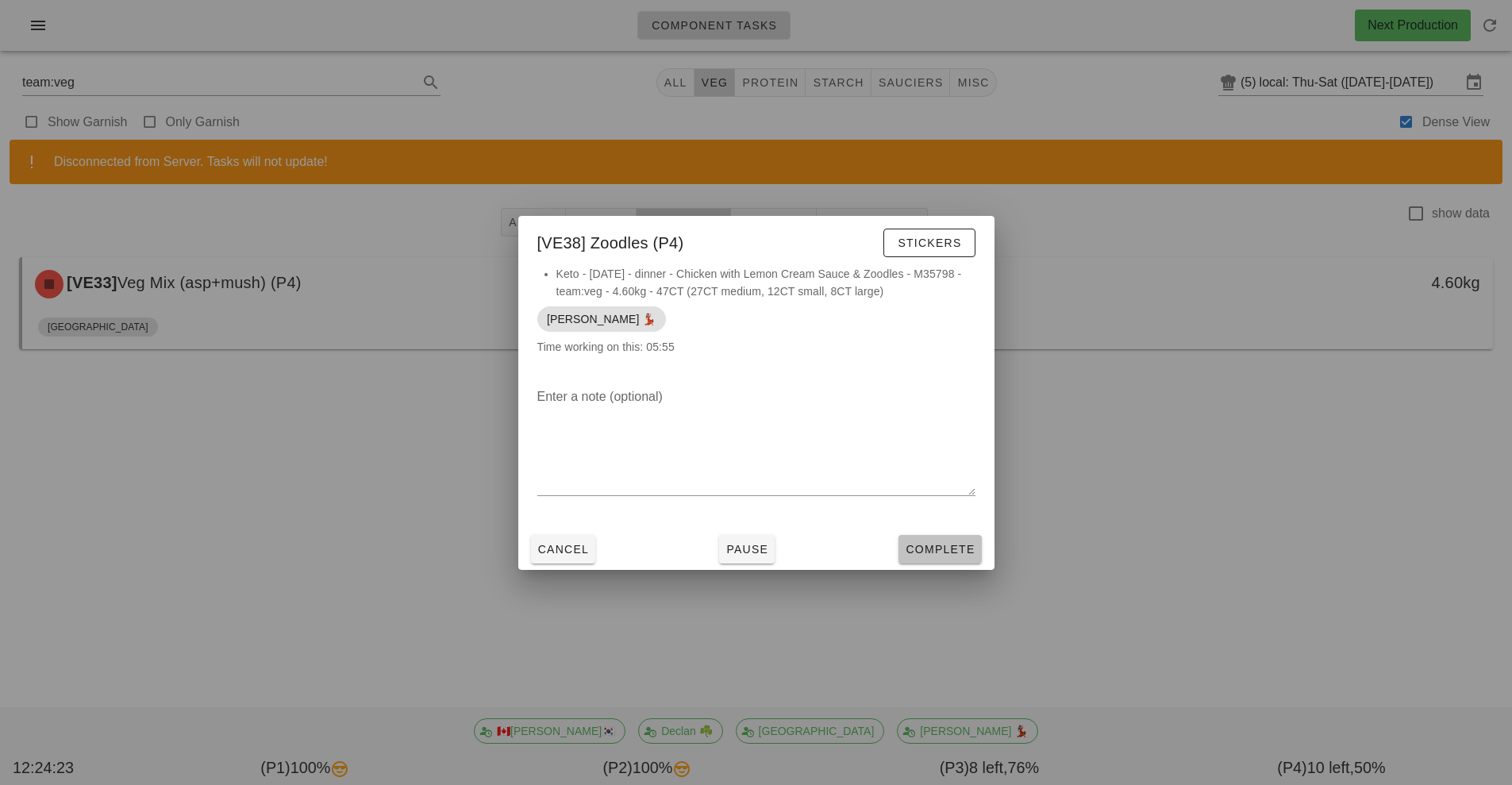
click at [957, 560] on button "Complete" at bounding box center [940, 550] width 82 height 29
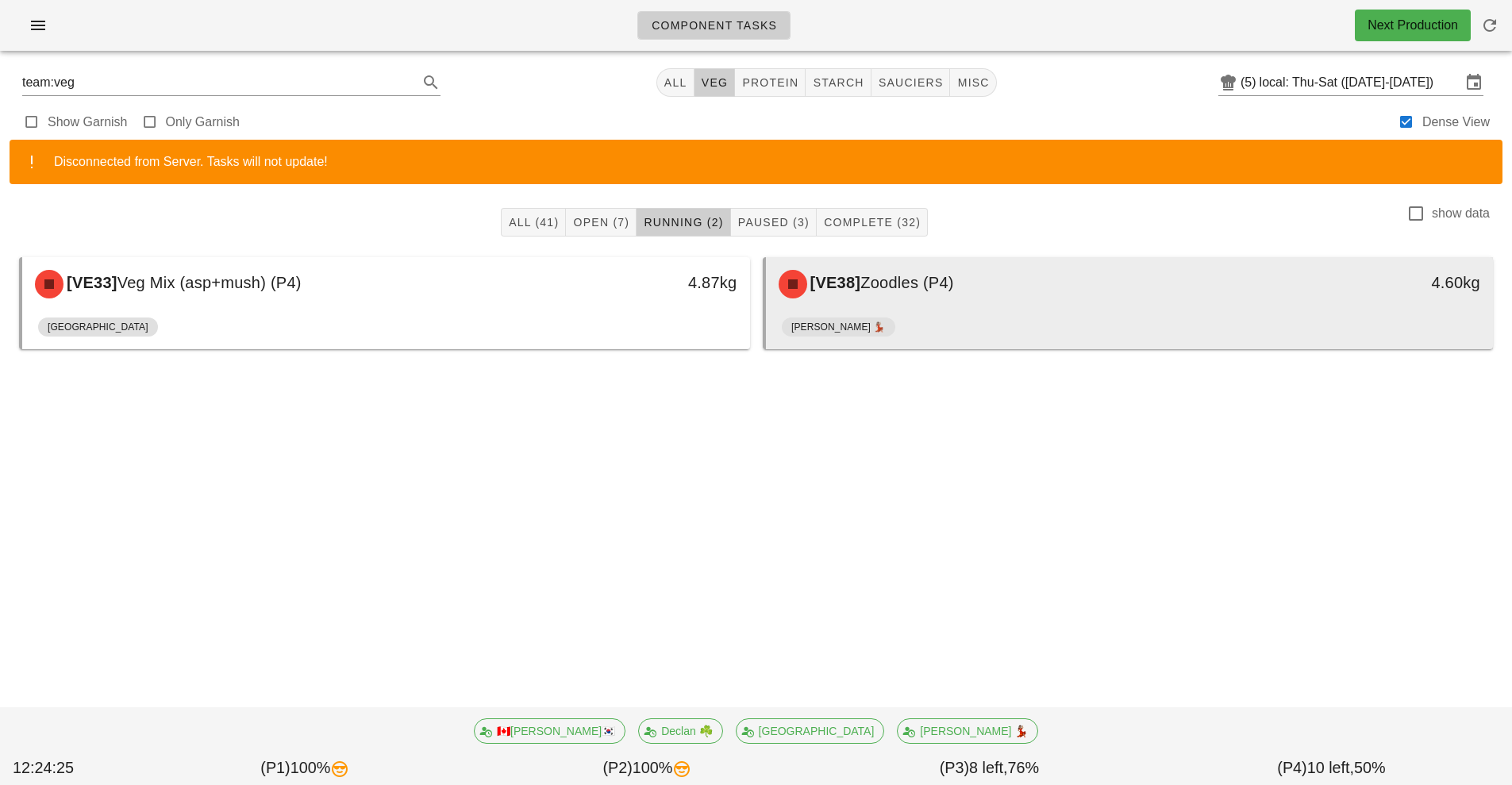
click at [968, 295] on div "[VE38] Zoodles (P4)" at bounding box center [1040, 284] width 541 height 48
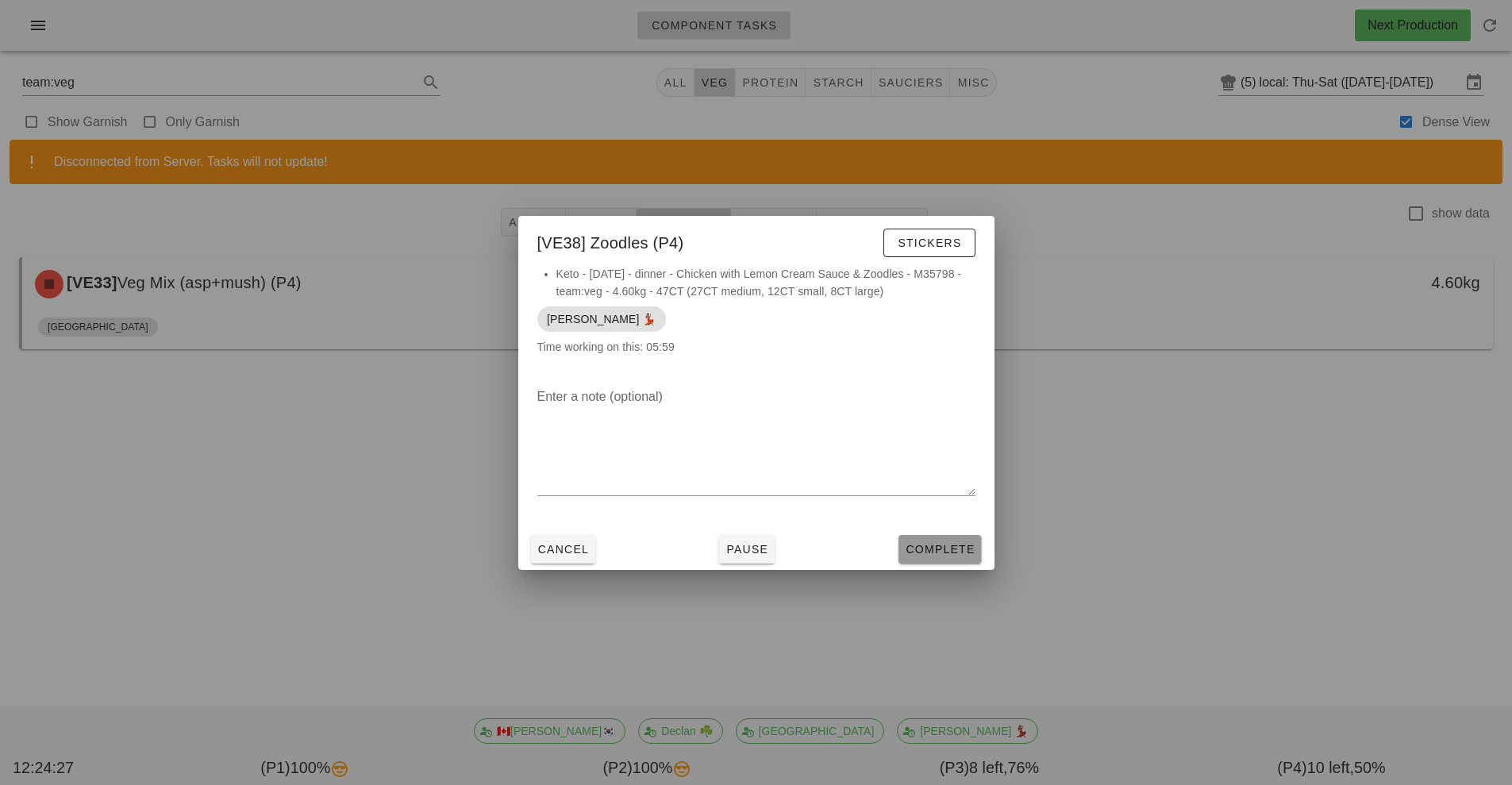
click at [931, 550] on span "Complete" at bounding box center [940, 549] width 70 height 12
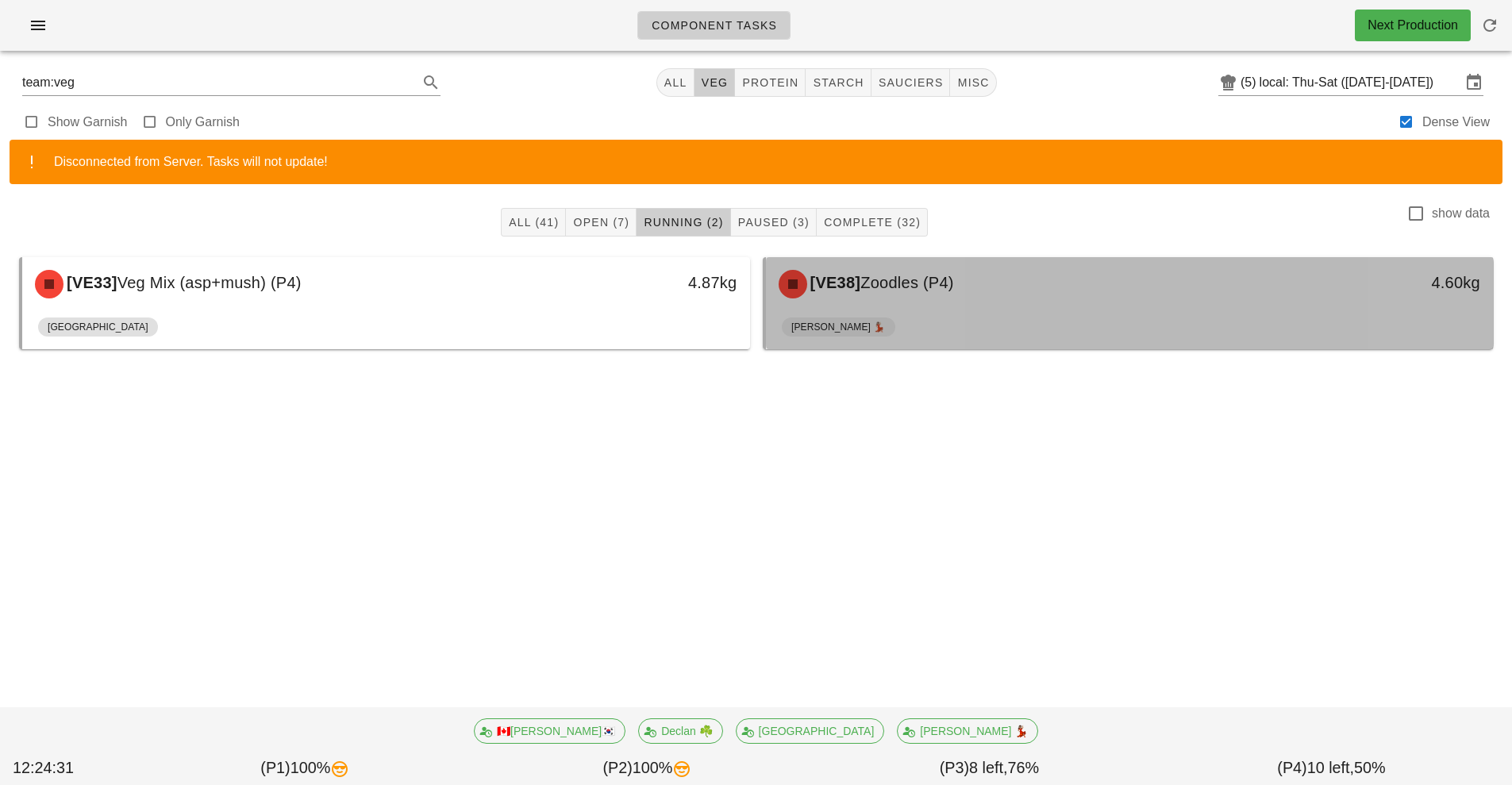
click at [937, 327] on div "[PERSON_NAME] 💃🏽" at bounding box center [1130, 331] width 696 height 38
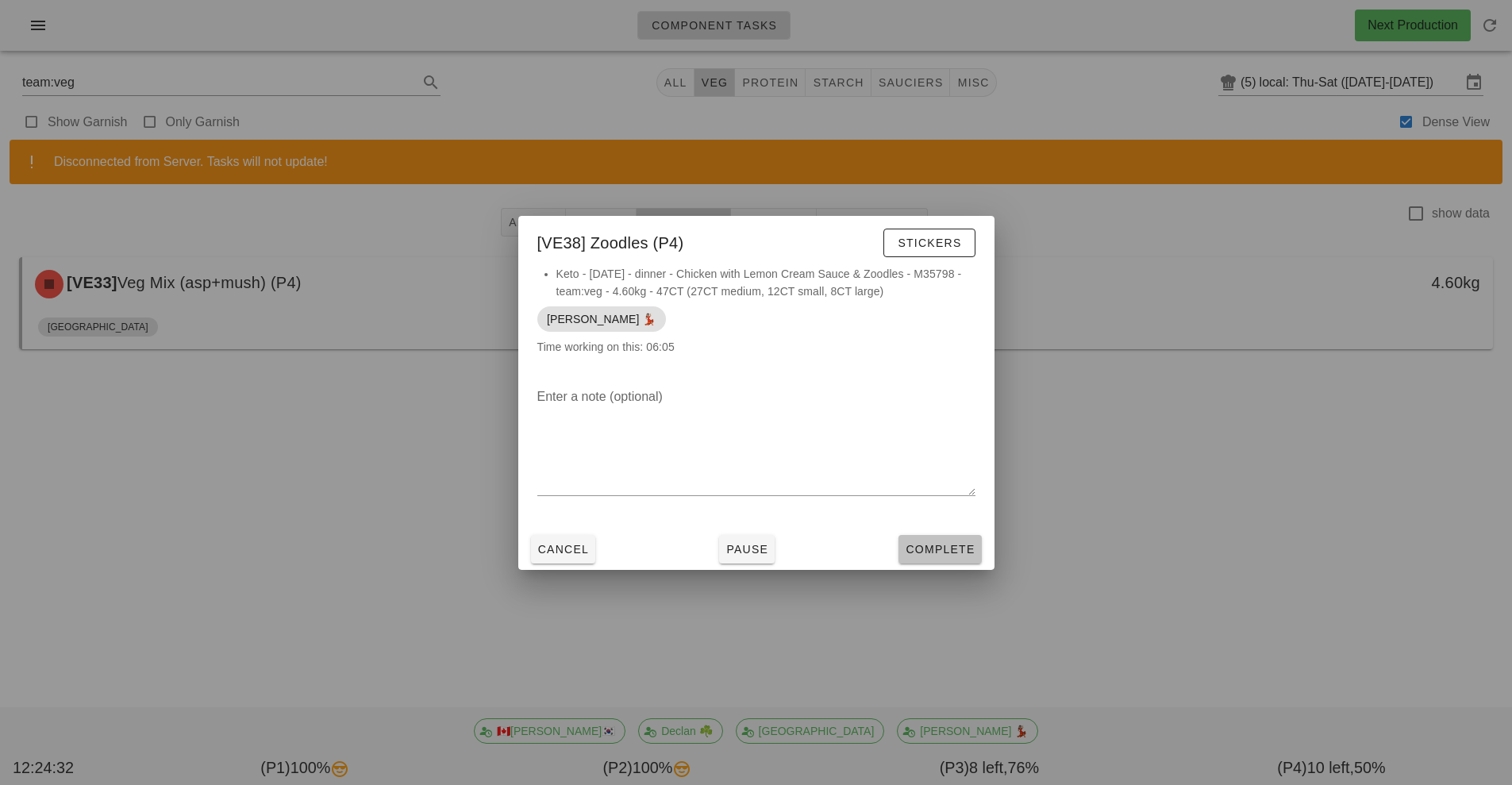
click at [939, 553] on span "Complete" at bounding box center [940, 549] width 70 height 12
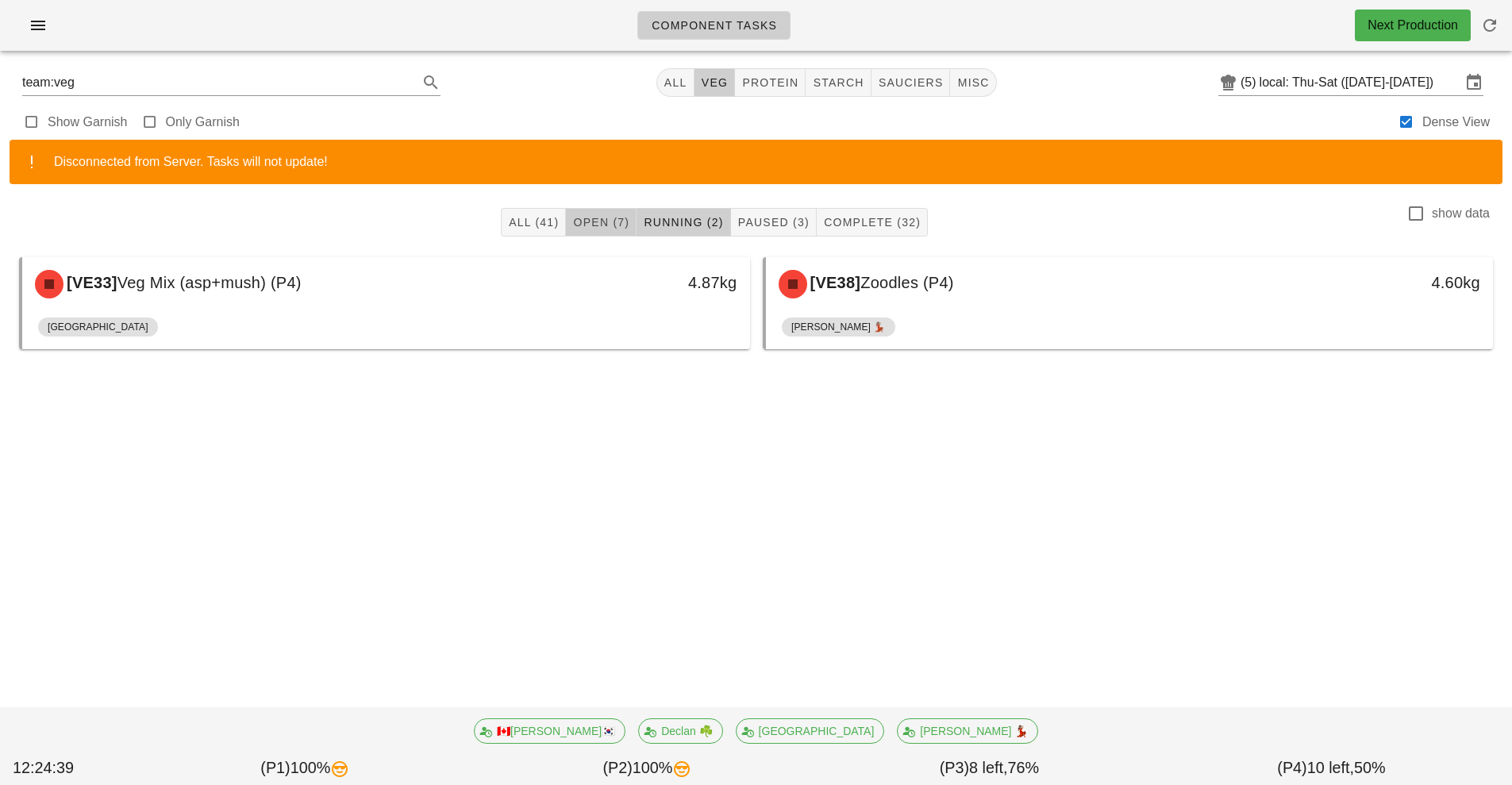
click at [593, 224] on span "Open (7)" at bounding box center [601, 222] width 57 height 12
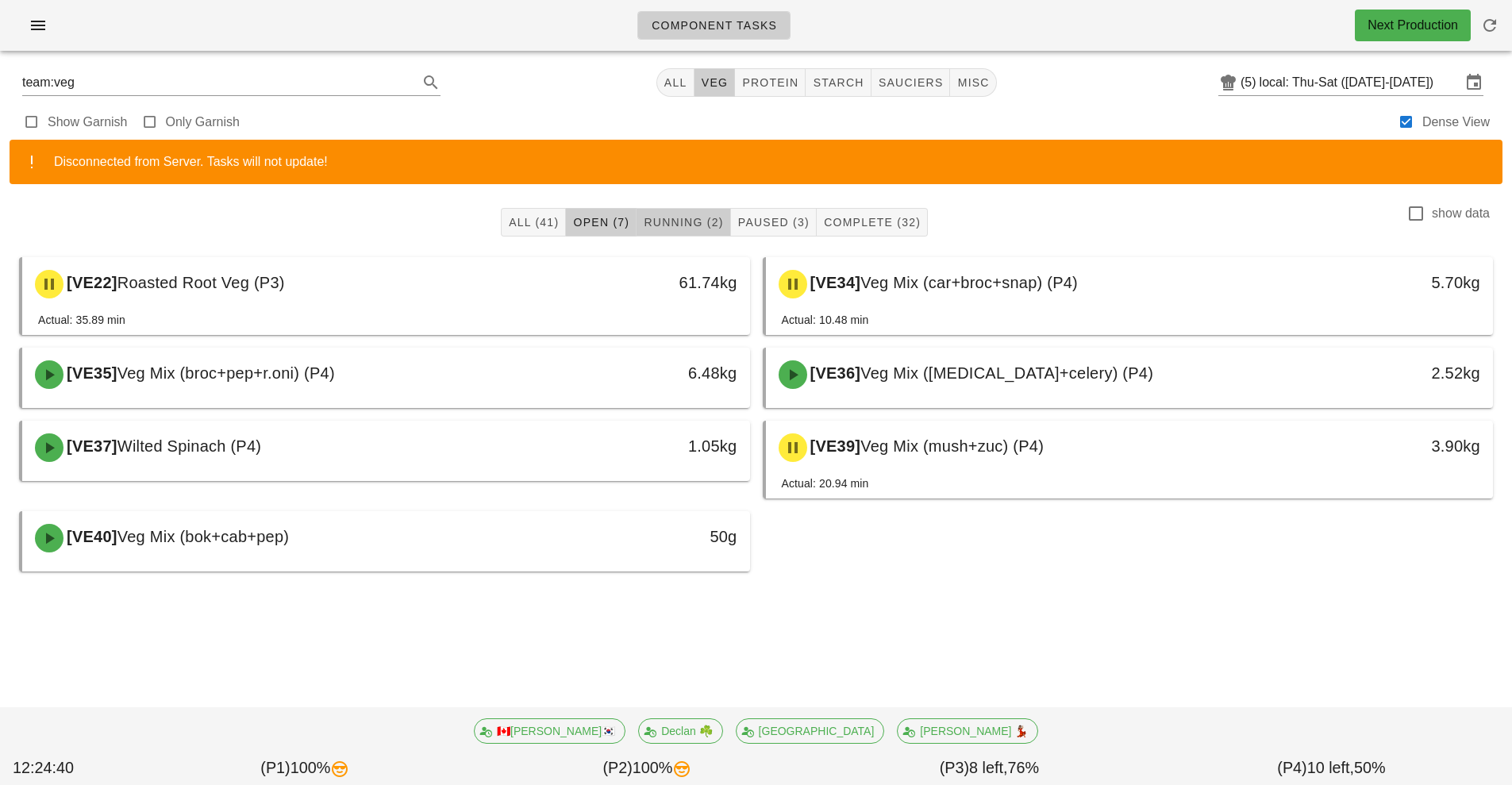
click at [682, 228] on span "Running (2)" at bounding box center [683, 222] width 80 height 12
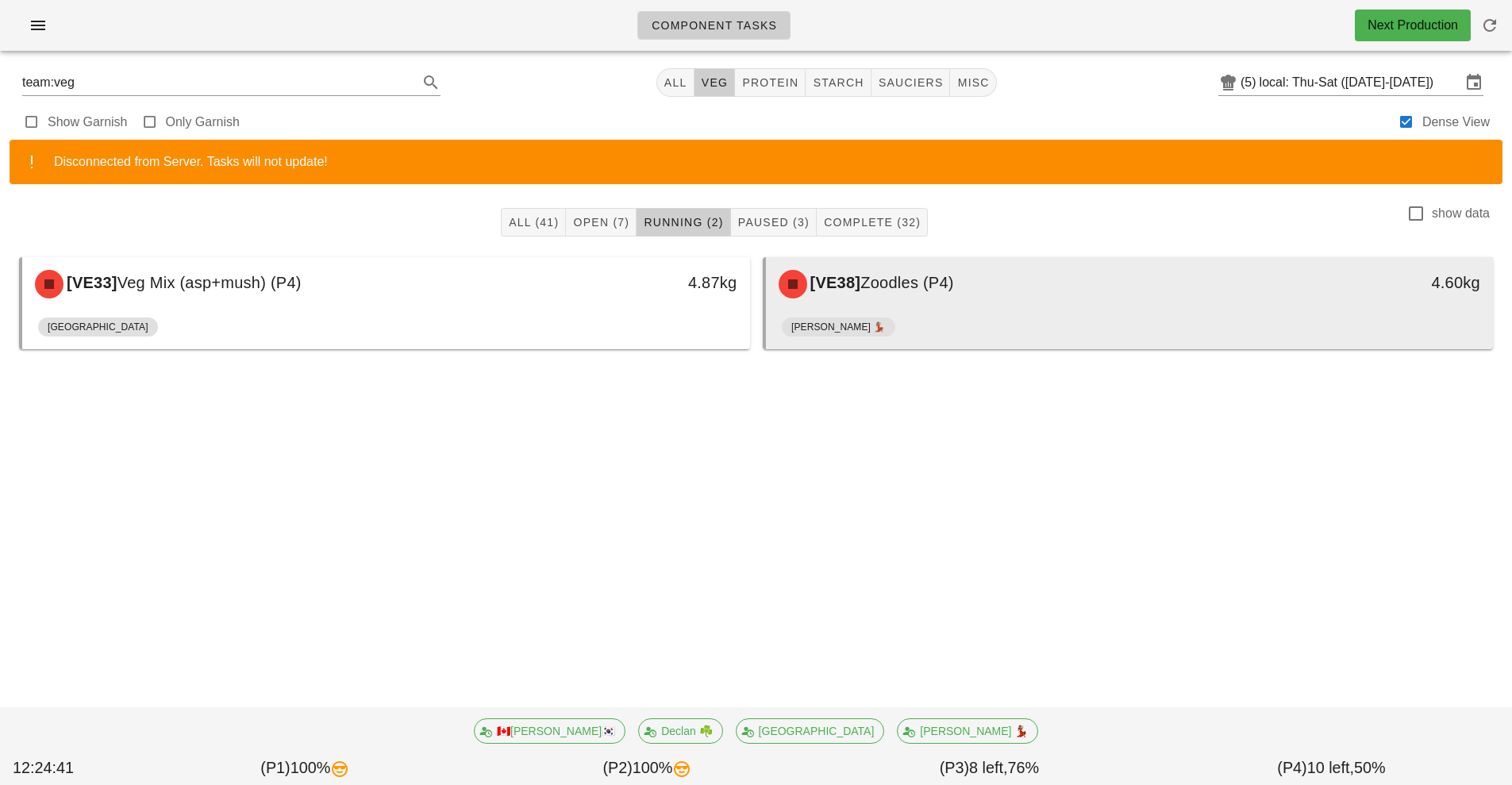
click at [909, 316] on div "[PERSON_NAME] 💃🏽" at bounding box center [1130, 331] width 696 height 38
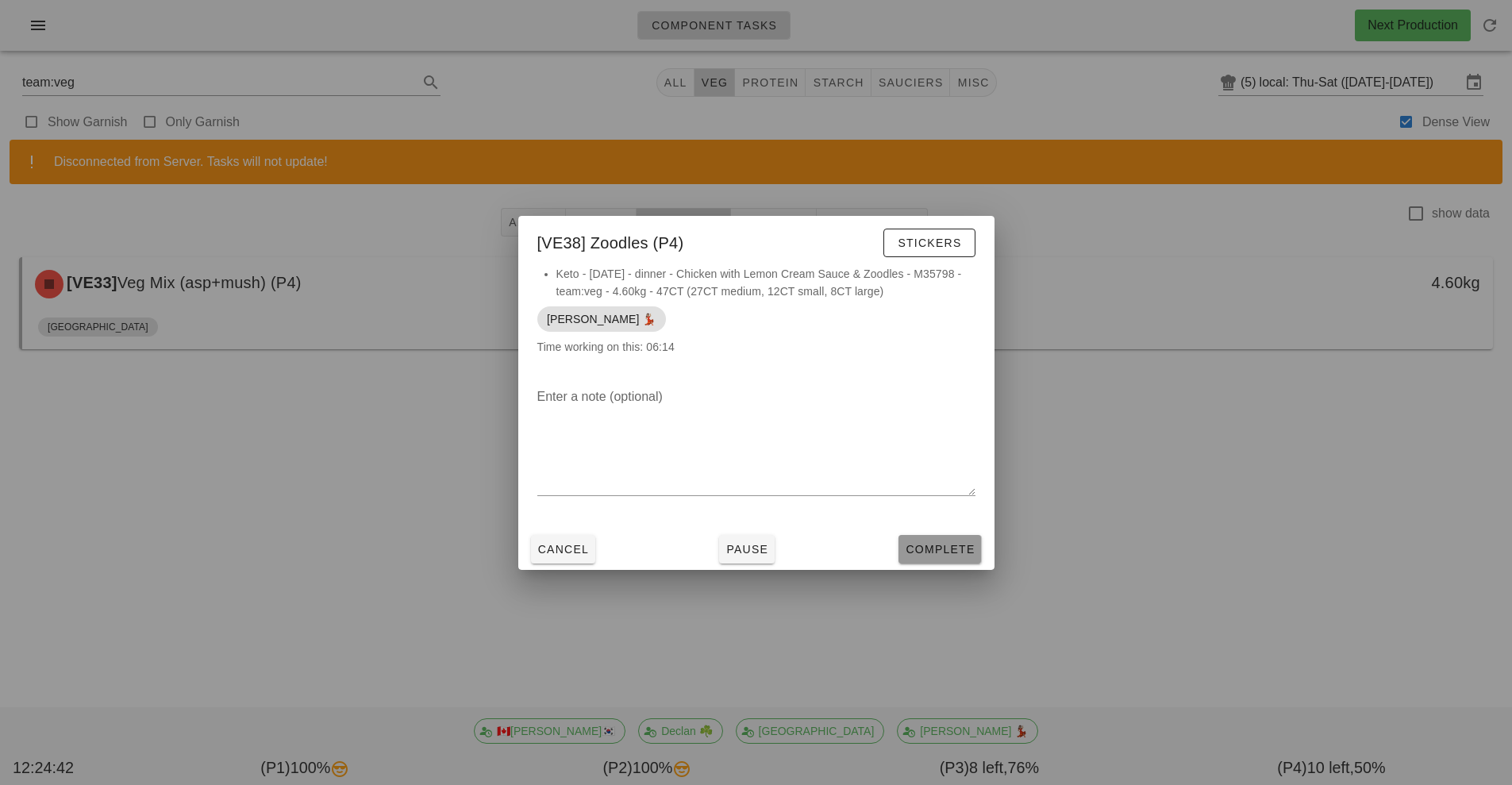
click at [939, 550] on span "Complete" at bounding box center [940, 549] width 70 height 12
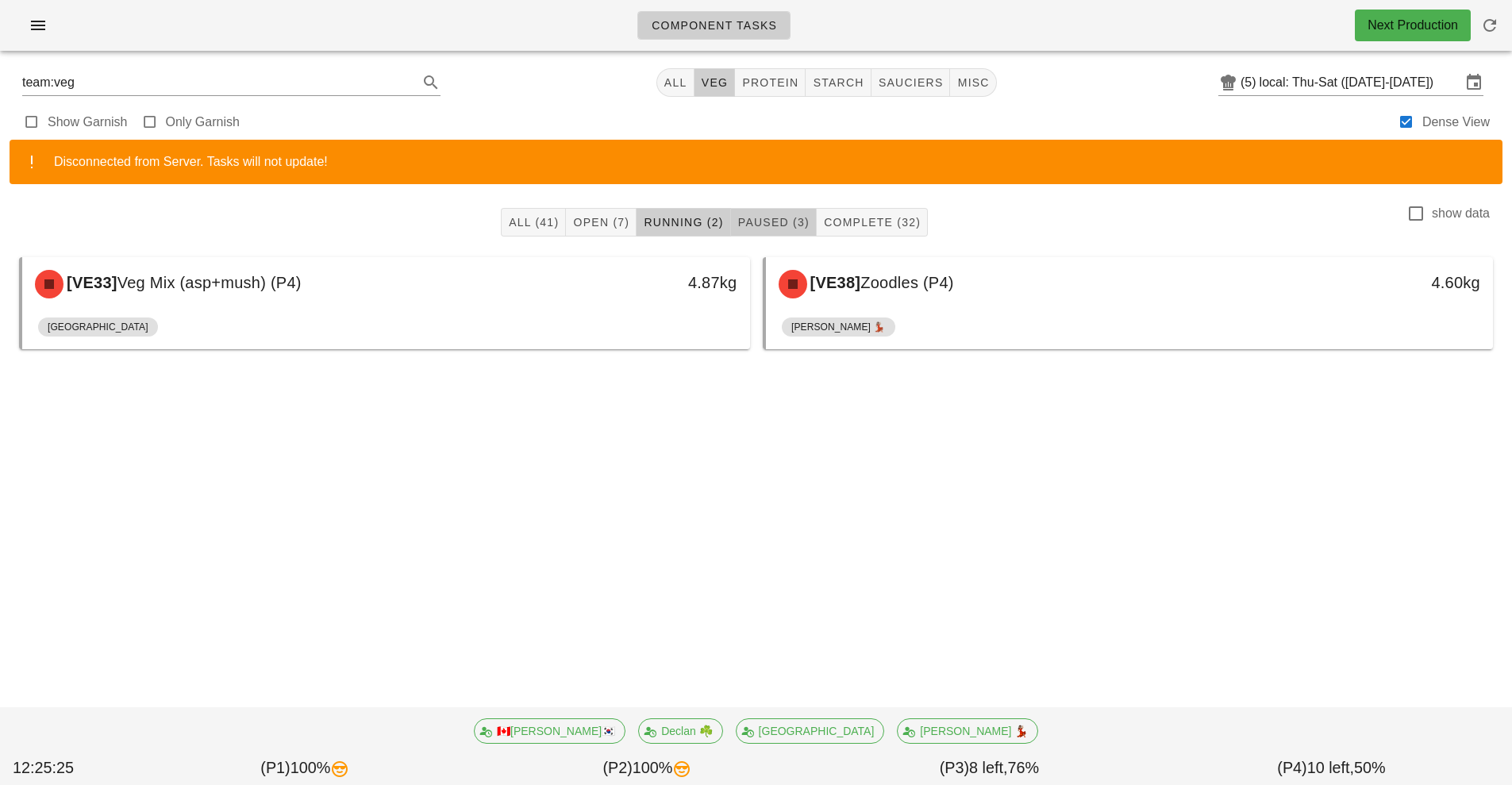
click at [767, 221] on span "Paused (3)" at bounding box center [774, 222] width 73 height 12
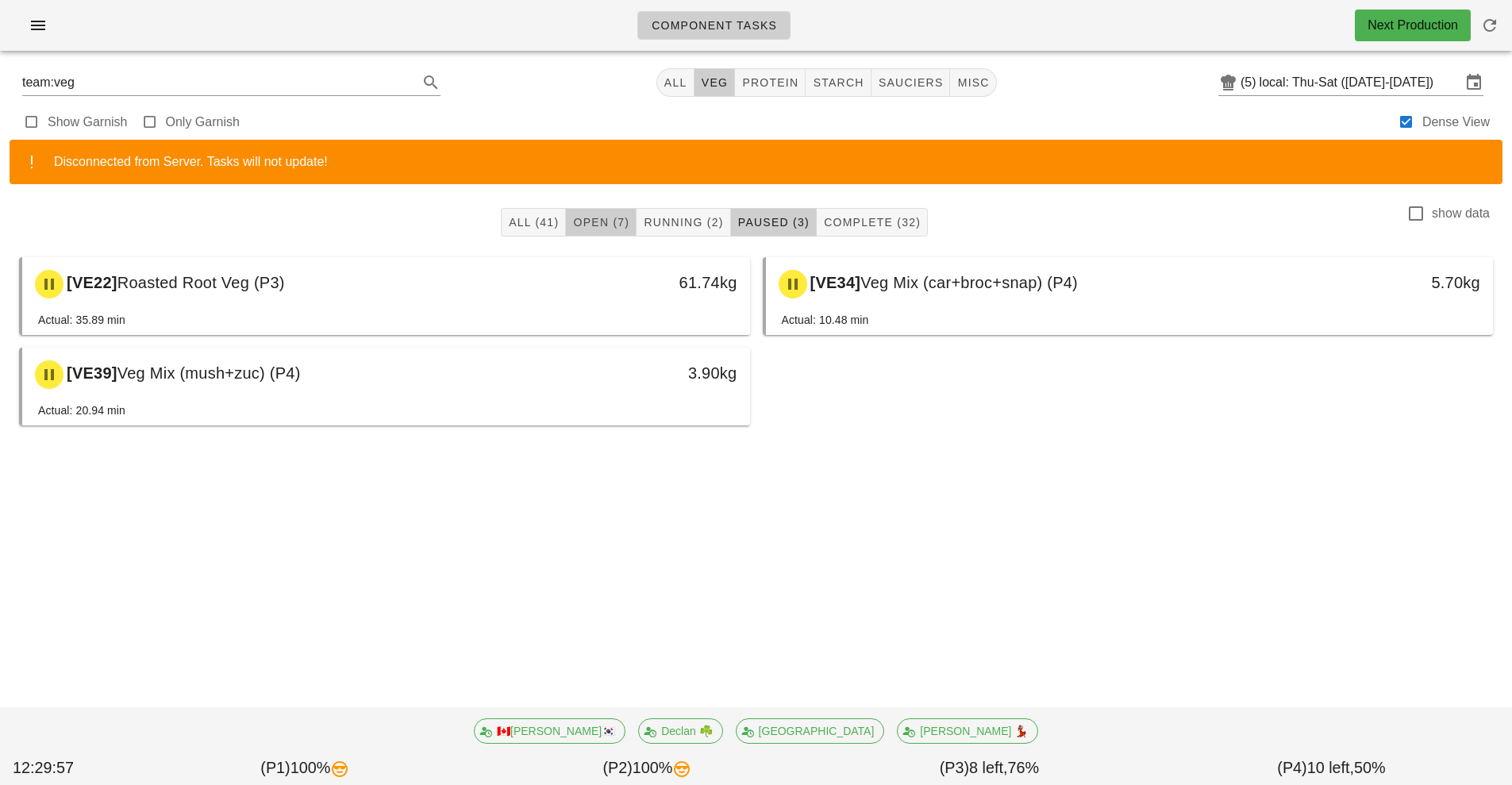
click at [587, 234] on button "Open (7)" at bounding box center [601, 223] width 71 height 29
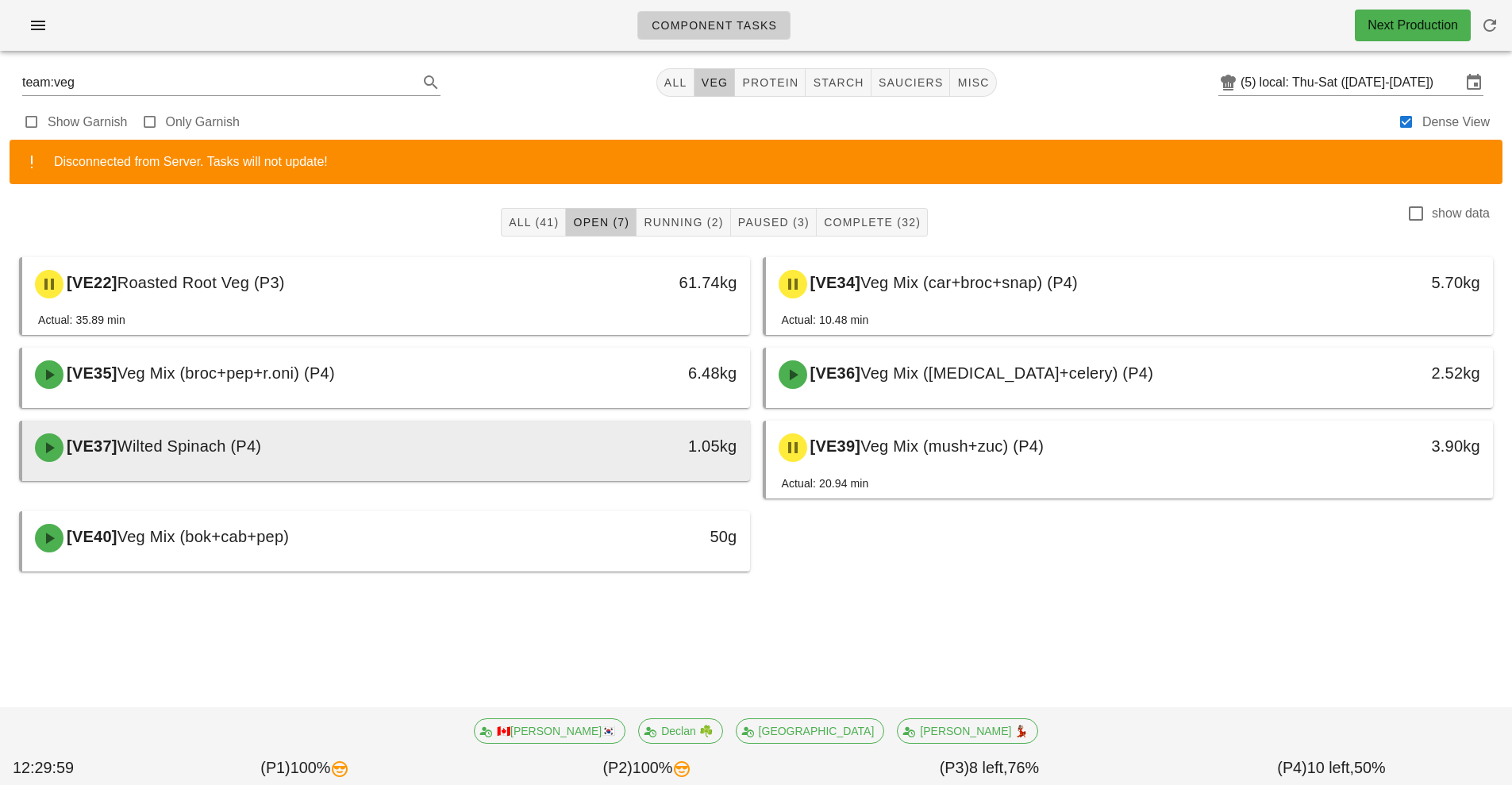
click at [400, 449] on div "[VE37] Wilted Spinach (P4)" at bounding box center [296, 447] width 541 height 48
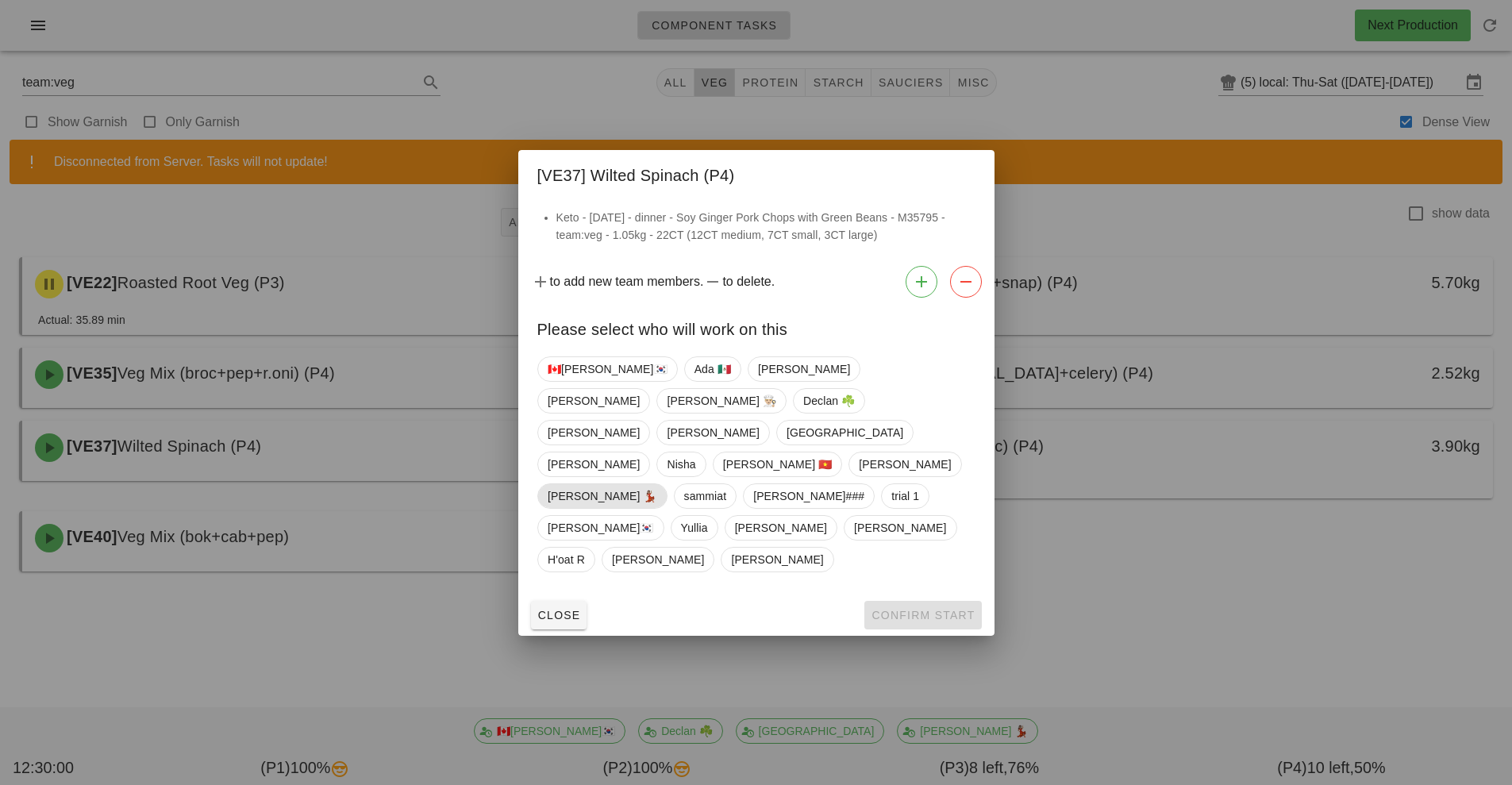
click at [565, 485] on span "[PERSON_NAME] 💃🏽" at bounding box center [602, 496] width 110 height 24
click at [928, 609] on span "Confirm Start" at bounding box center [922, 615] width 104 height 12
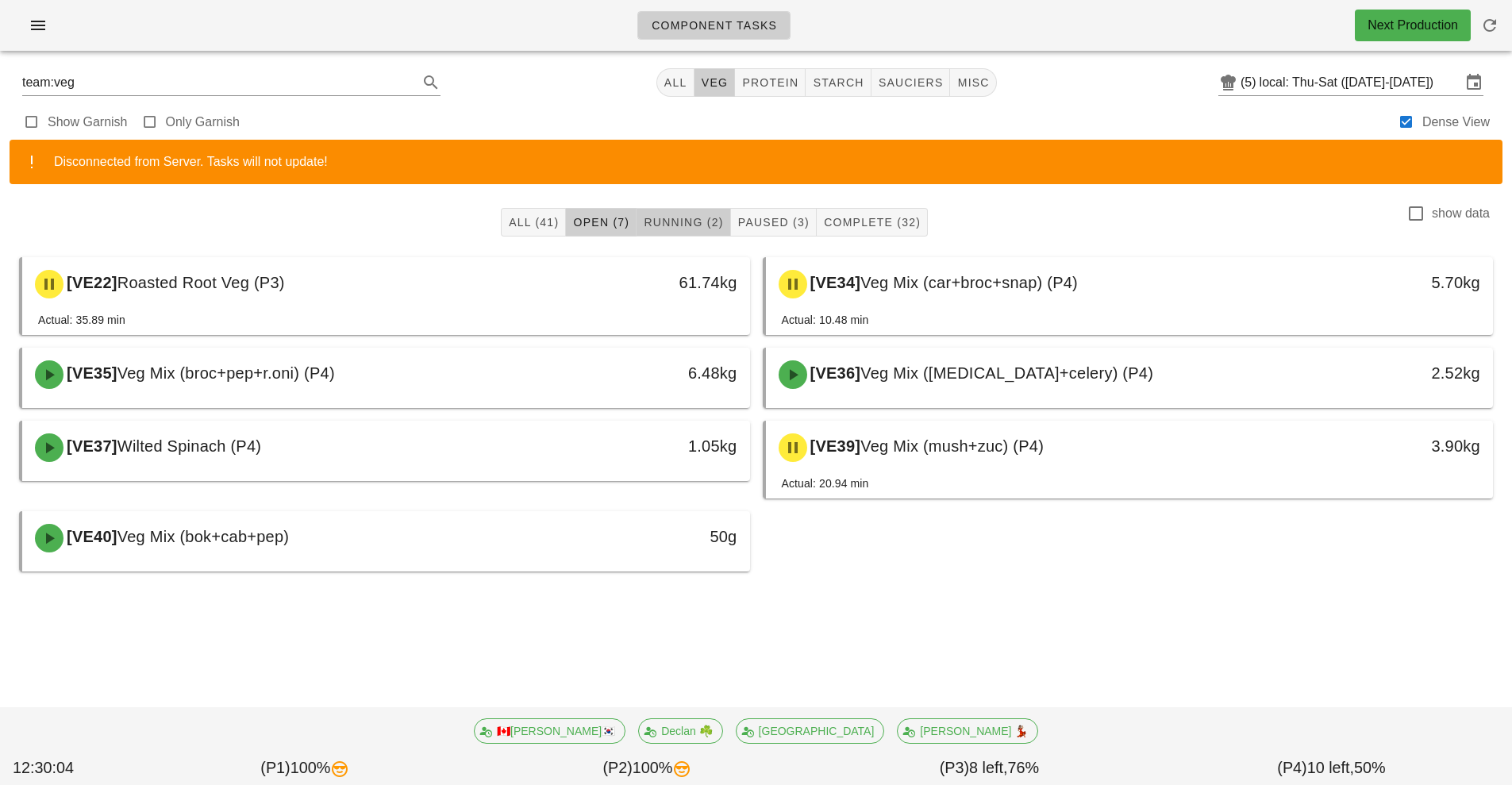
click at [688, 222] on span "Running (2)" at bounding box center [683, 222] width 80 height 12
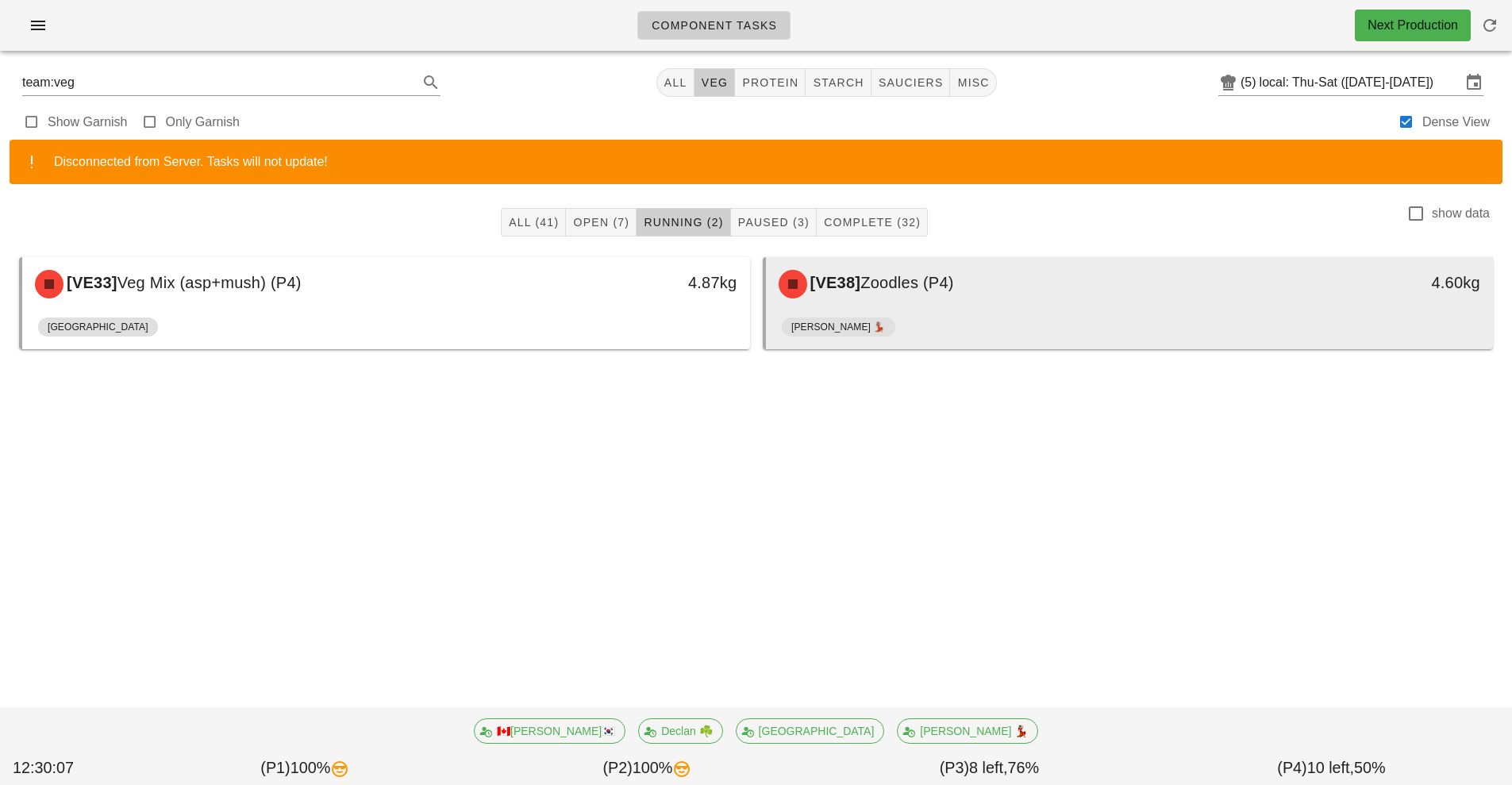
click at [983, 319] on div "[PERSON_NAME] 💃🏽" at bounding box center [1130, 331] width 696 height 38
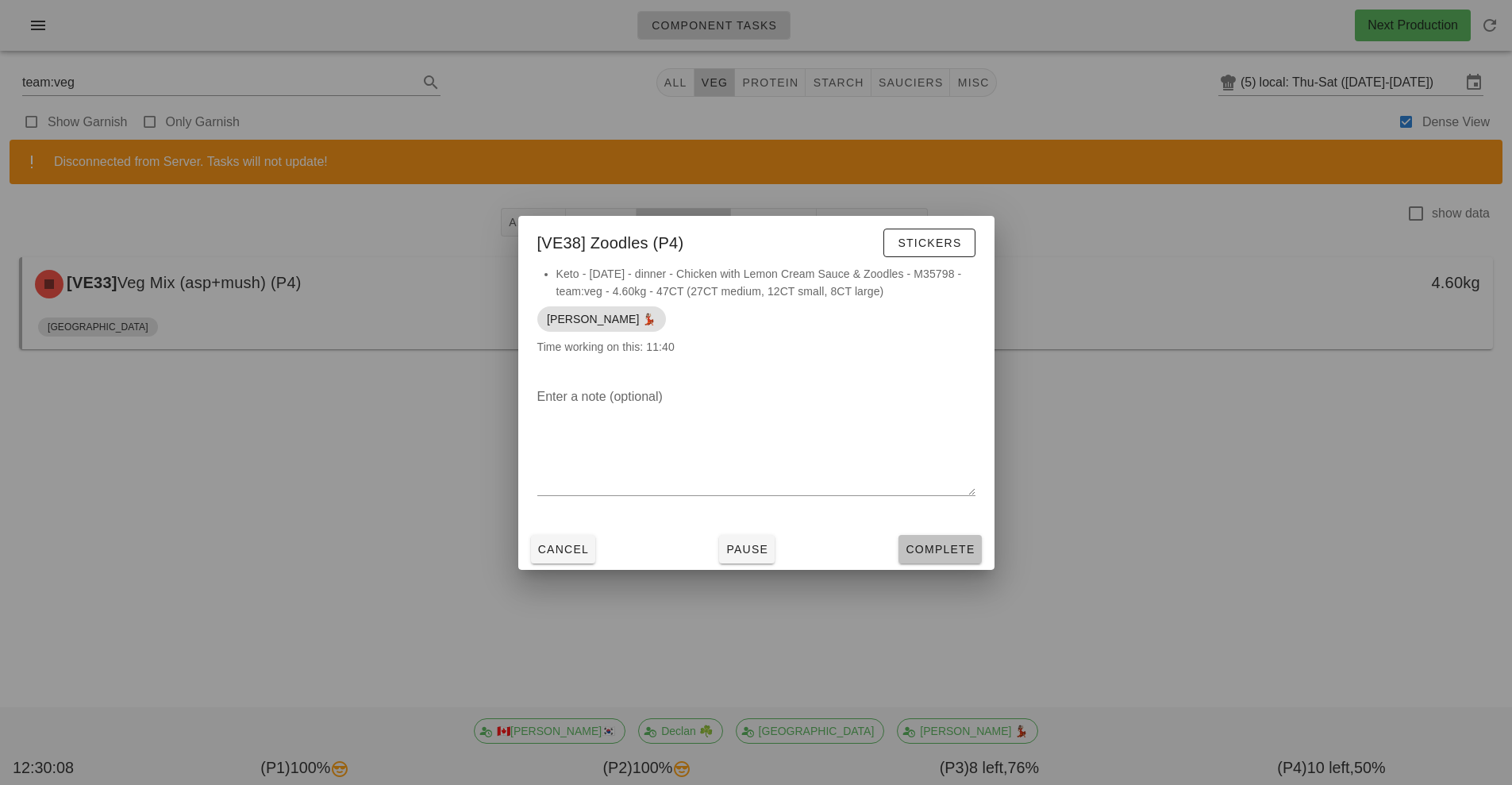
click at [954, 556] on span "Complete" at bounding box center [940, 549] width 70 height 12
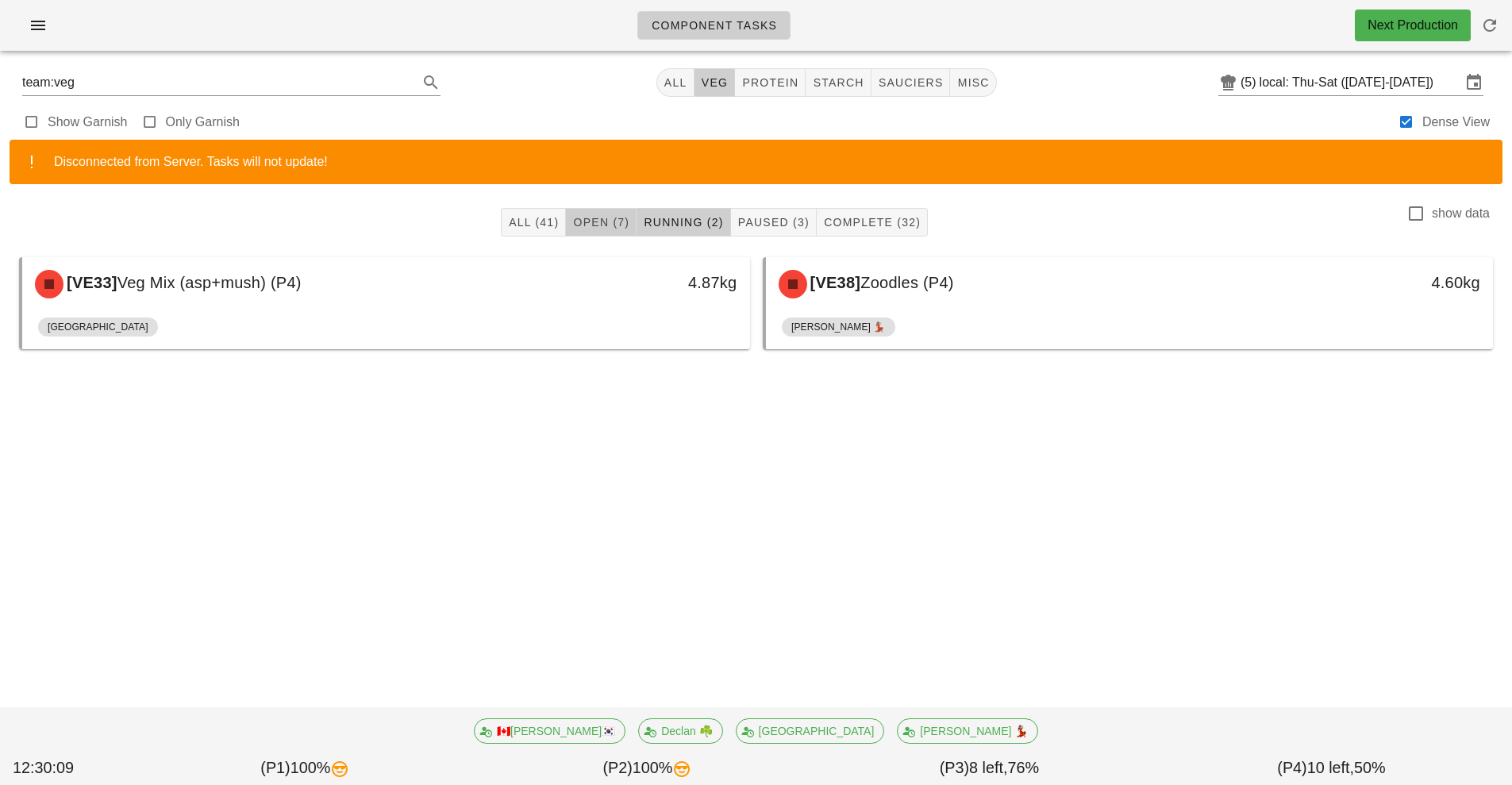
click at [614, 225] on span "Open (7)" at bounding box center [601, 222] width 57 height 12
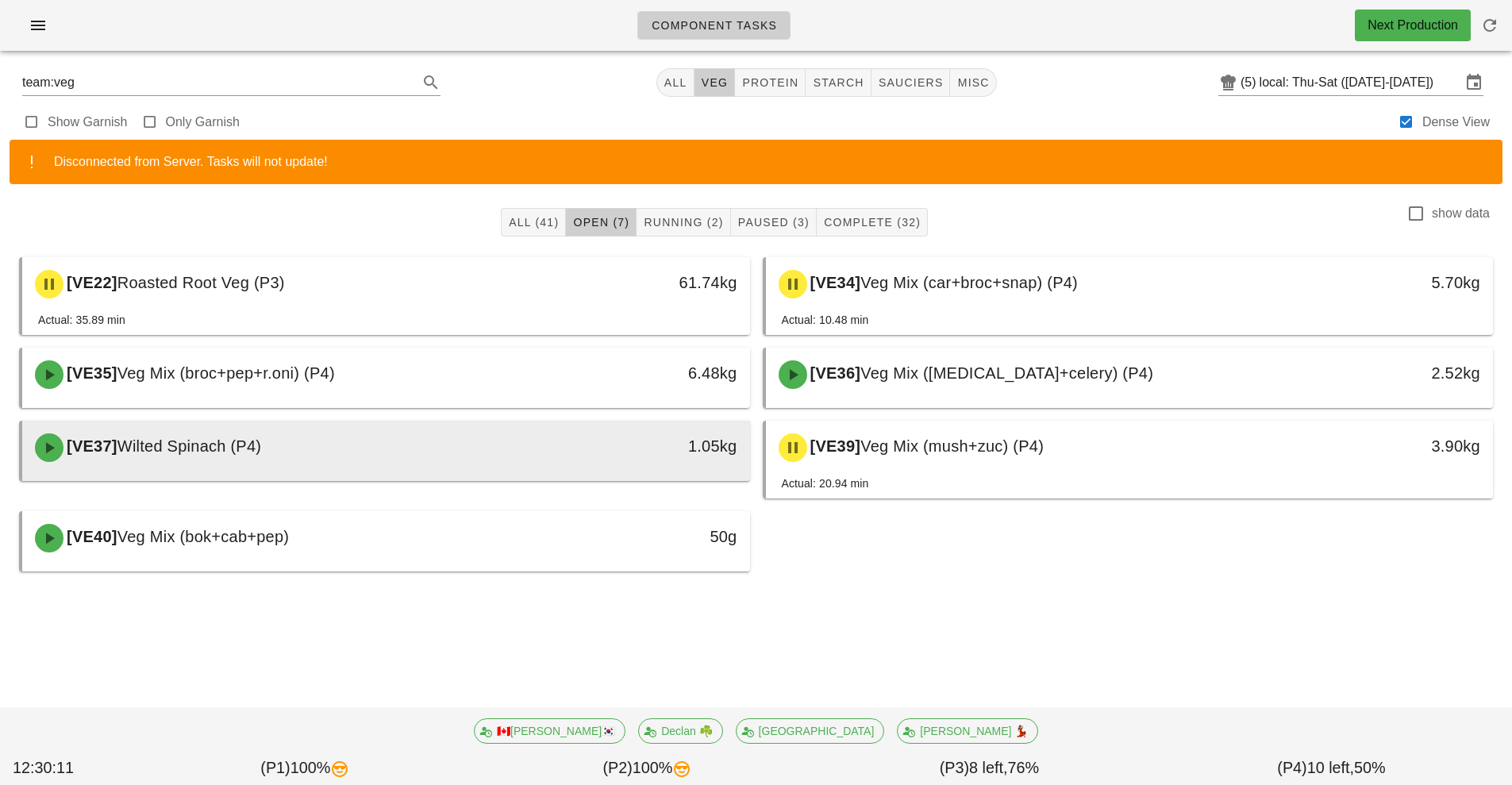
click at [515, 440] on div "[VE37] Wilted Spinach (P4)" at bounding box center [296, 447] width 541 height 48
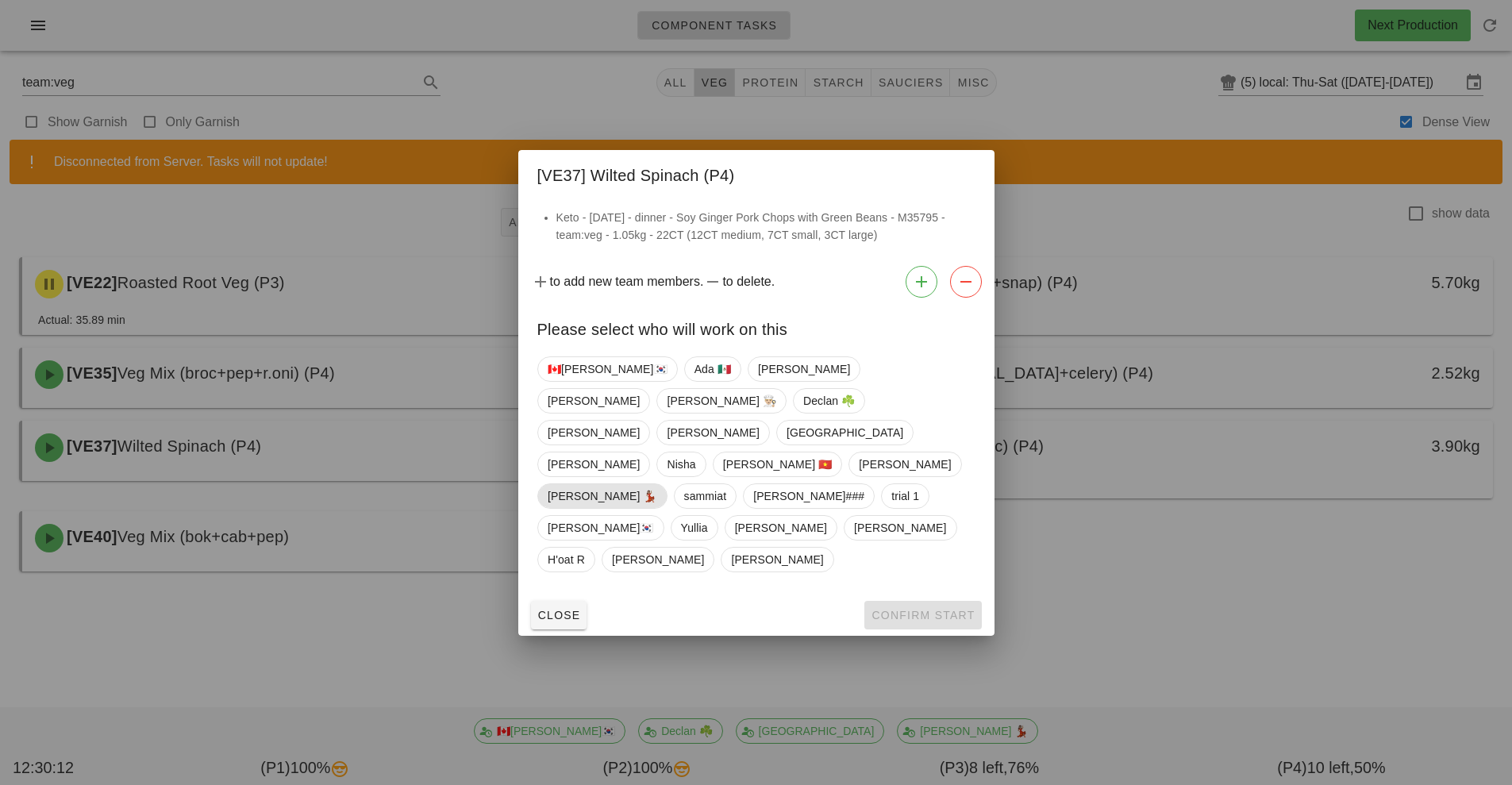
click at [587, 491] on span "[PERSON_NAME] 💃🏽" at bounding box center [602, 496] width 110 height 24
click at [944, 609] on span "Confirm Start" at bounding box center [922, 615] width 104 height 12
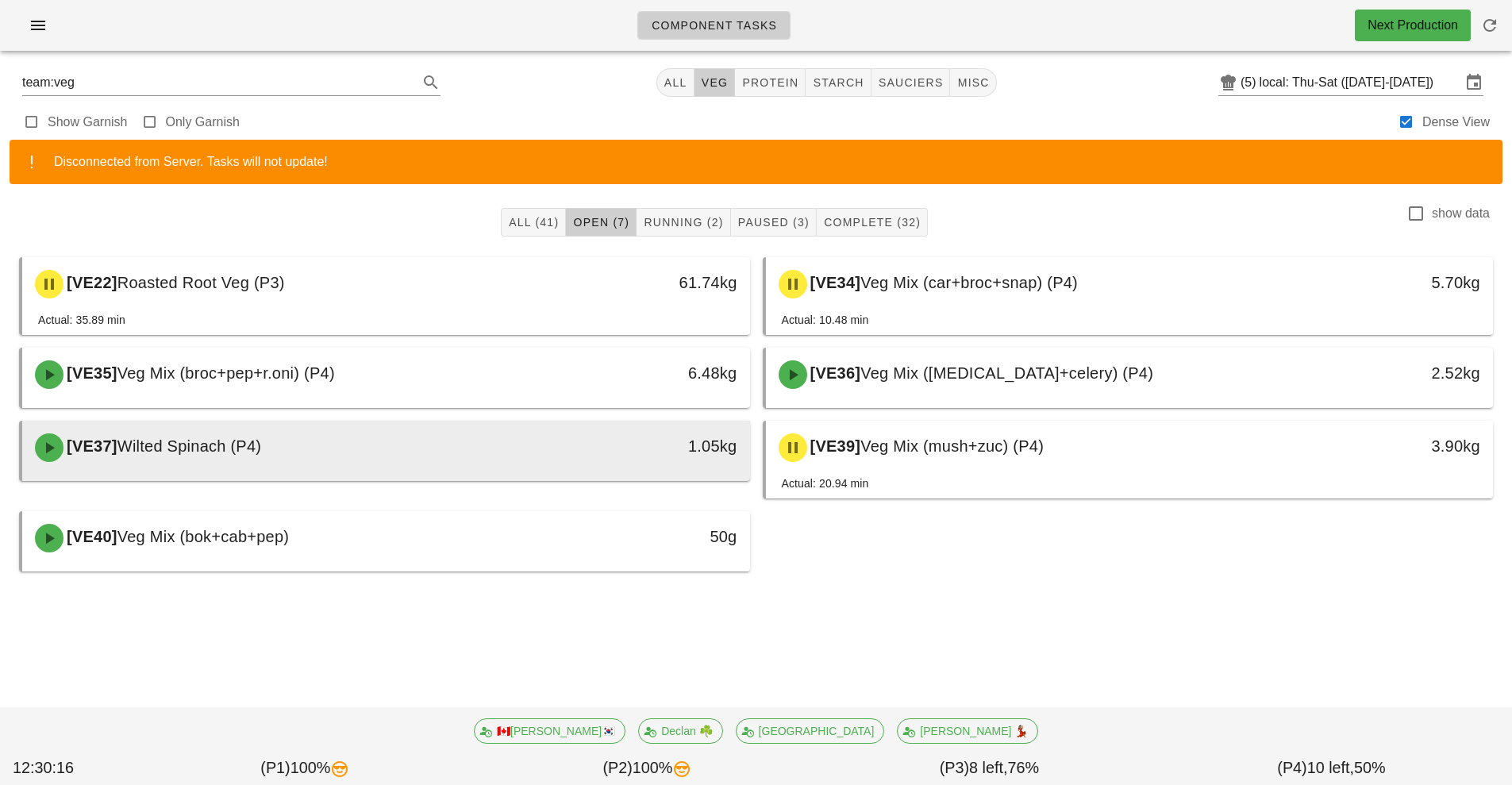
click at [284, 445] on div "[VE37] Wilted Spinach (P4)" at bounding box center [296, 447] width 541 height 48
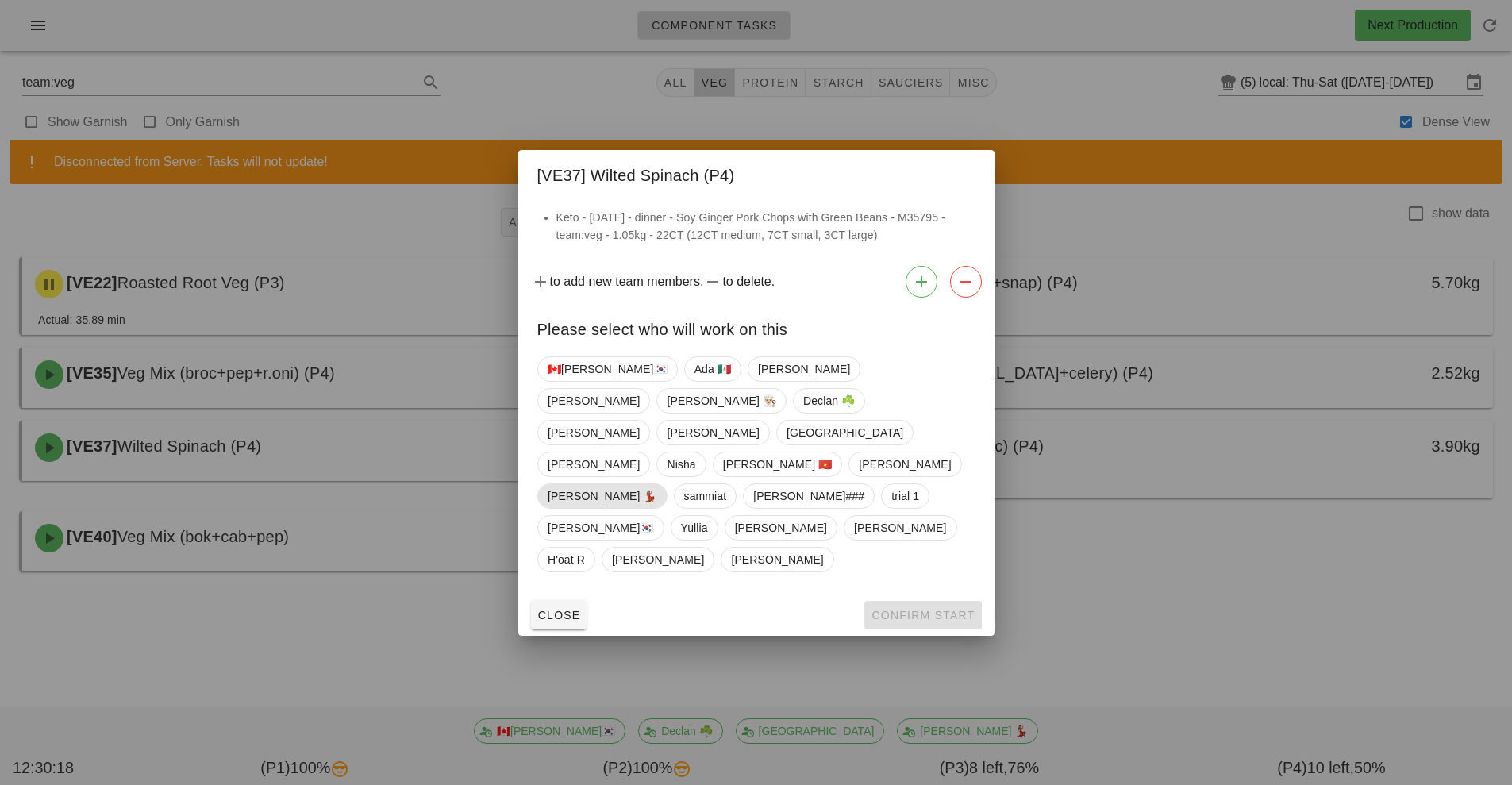
click at [578, 485] on span "[PERSON_NAME] 💃🏽" at bounding box center [602, 496] width 110 height 24
click at [939, 609] on span "Confirm Start" at bounding box center [922, 615] width 104 height 12
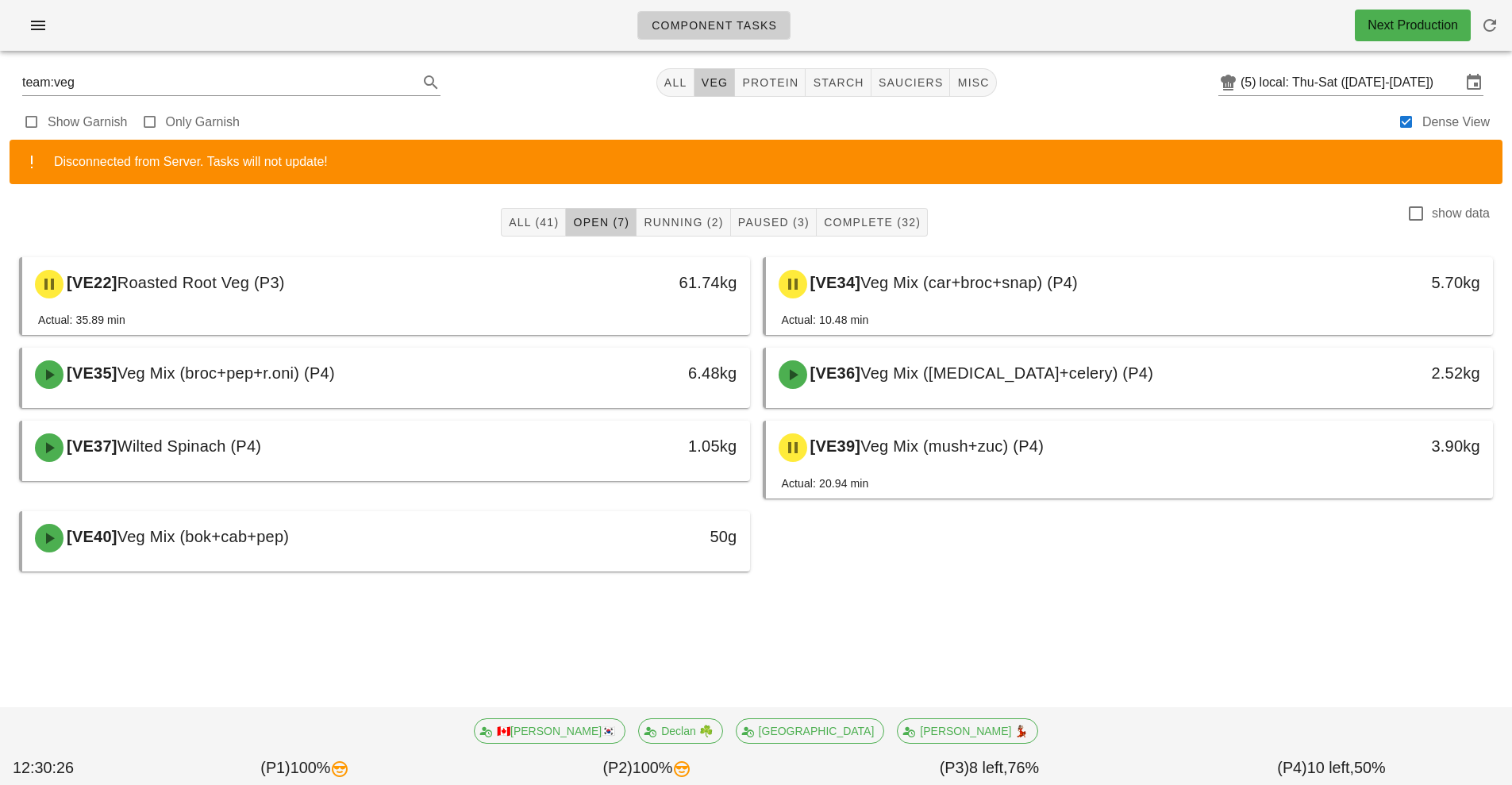
click at [1393, 40] on div "Next Production" at bounding box center [1413, 25] width 116 height 32
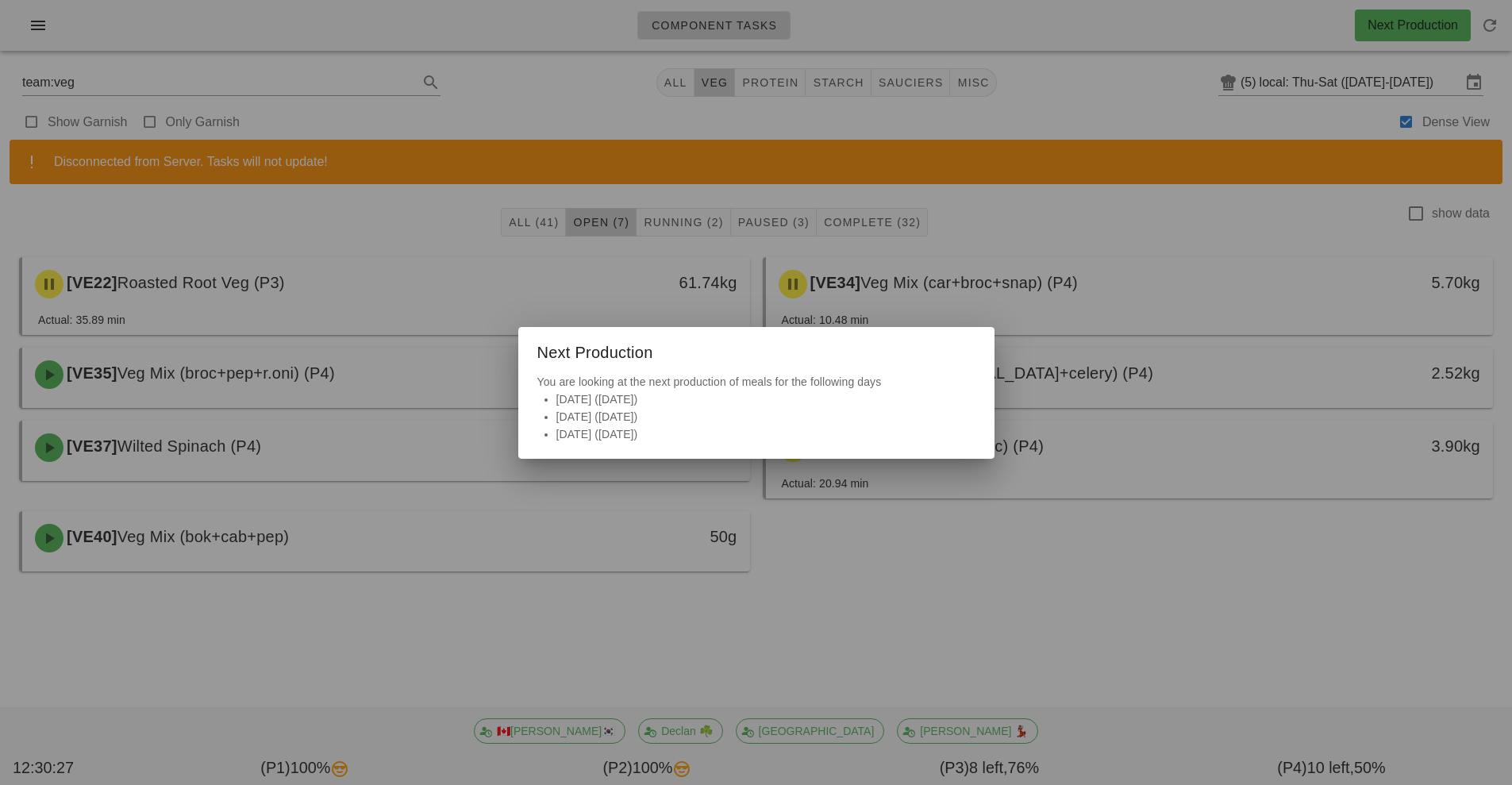
click at [1267, 589] on div at bounding box center [756, 392] width 1512 height 785
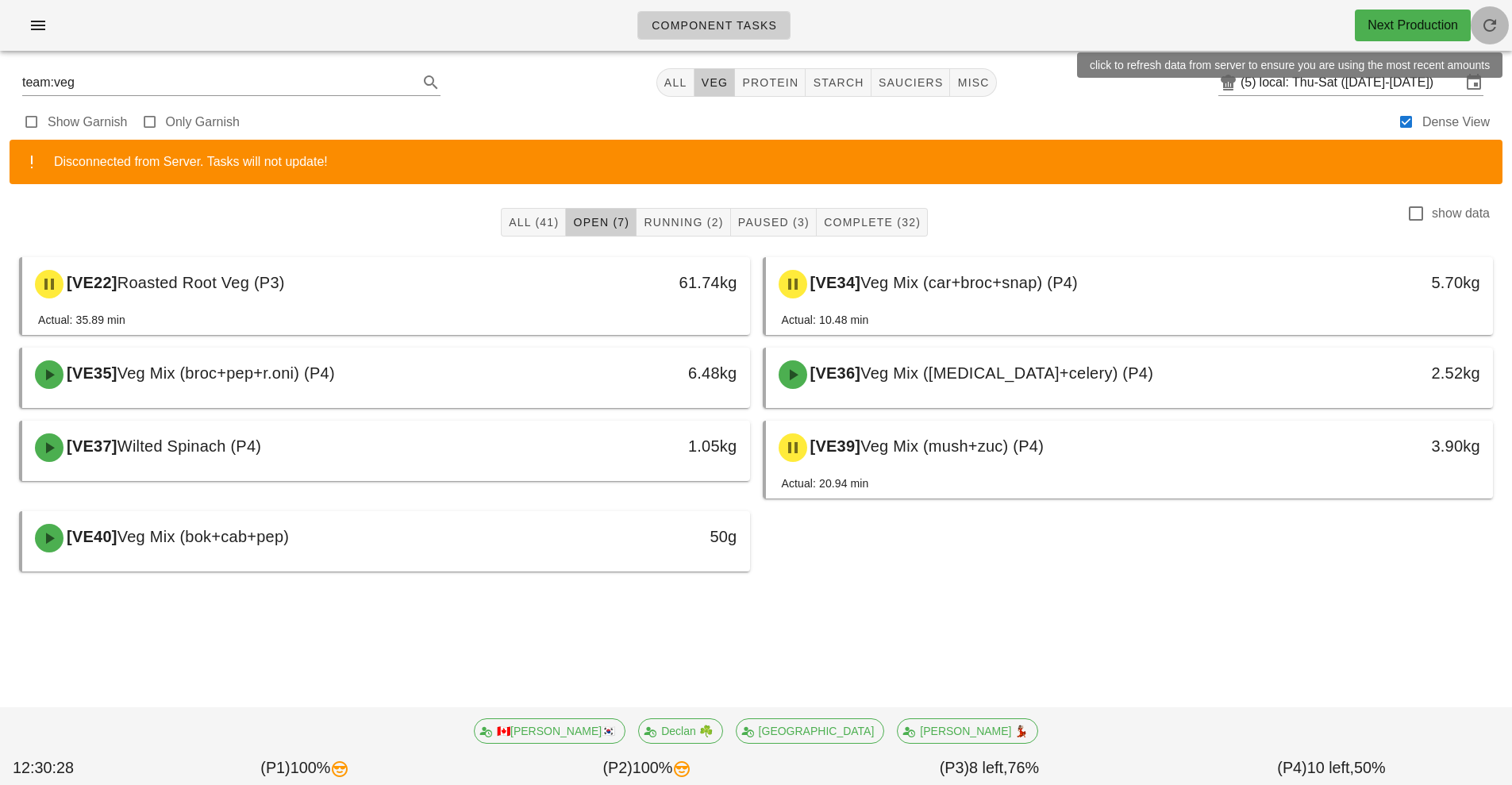
click at [1502, 35] on button "button" at bounding box center [1490, 26] width 38 height 38
